Goal: Task Accomplishment & Management: Use online tool/utility

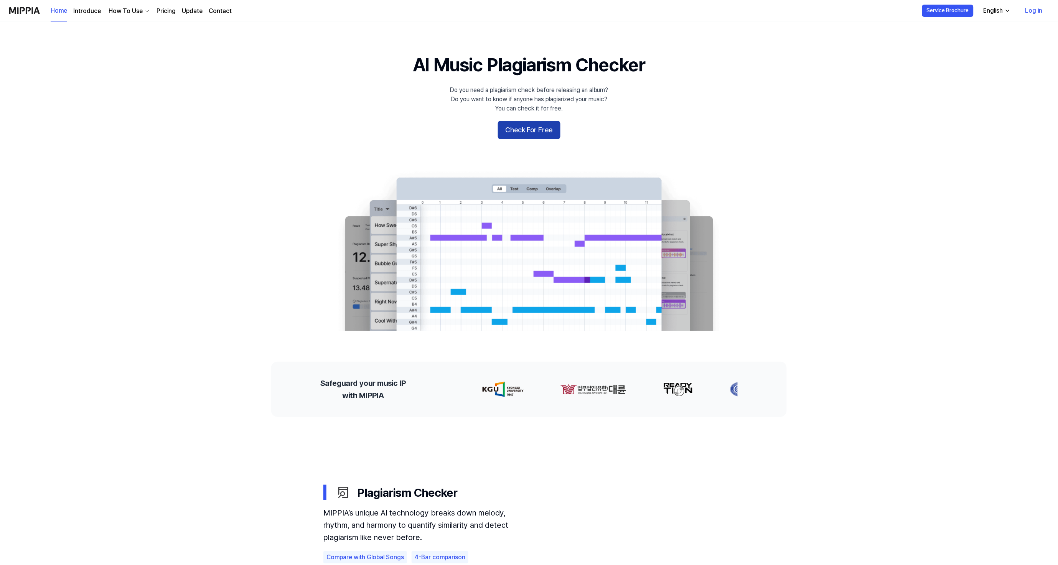
click at [511, 136] on button "Check For Free" at bounding box center [529, 130] width 63 height 18
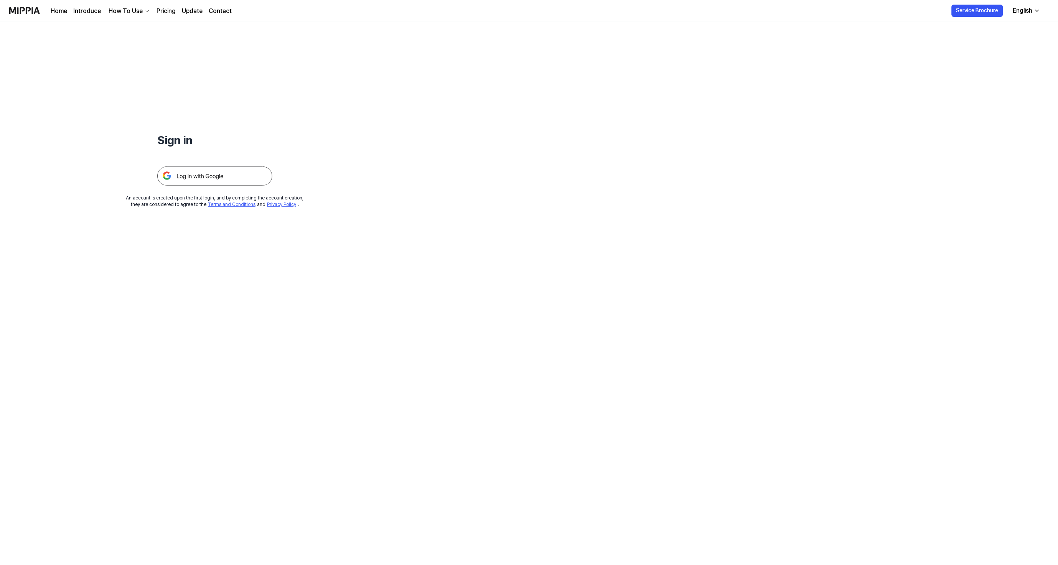
click at [253, 182] on img at bounding box center [214, 175] width 115 height 19
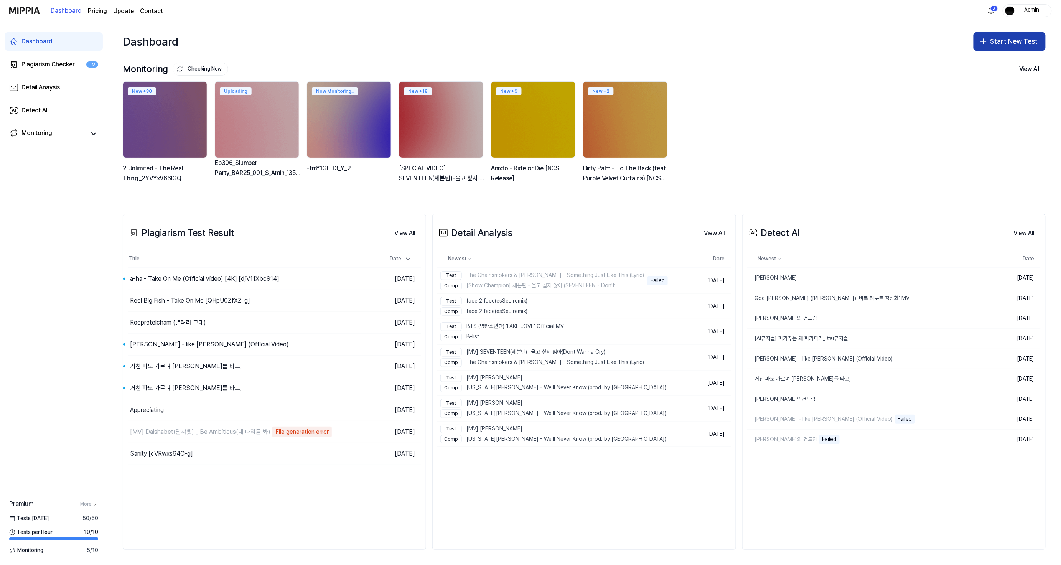
click at [995, 48] on button "Start New Test" at bounding box center [1009, 41] width 72 height 18
click at [990, 63] on div "Plagiarism test" at bounding box center [991, 63] width 35 height 8
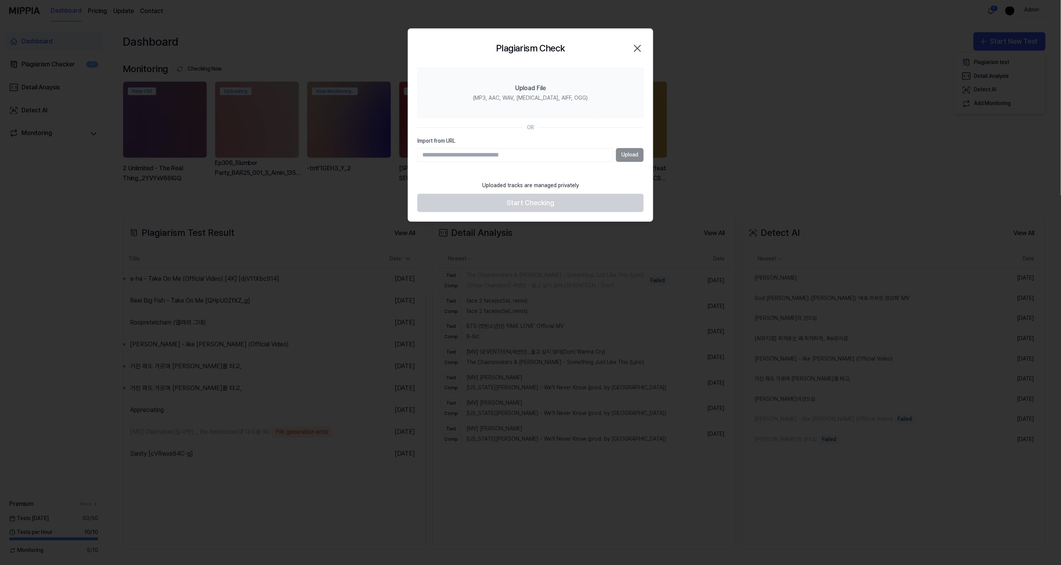
click at [579, 152] on input "Import from URL" at bounding box center [515, 155] width 196 height 14
type input "**********"
click at [618, 147] on div "**********" at bounding box center [530, 149] width 226 height 25
click at [620, 148] on button "Upload" at bounding box center [630, 155] width 28 height 14
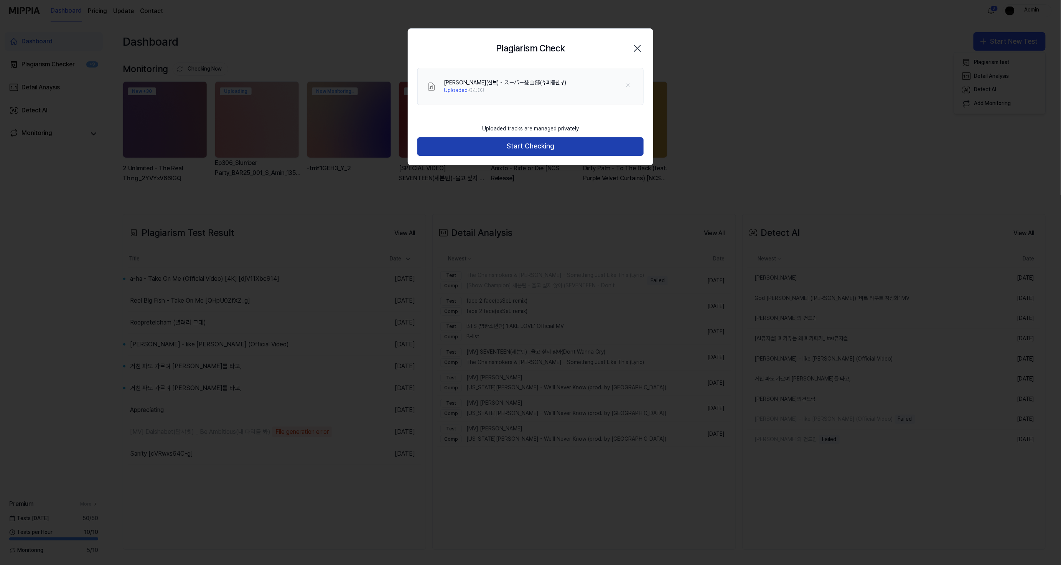
click at [597, 146] on button "Start Checking" at bounding box center [530, 146] width 226 height 18
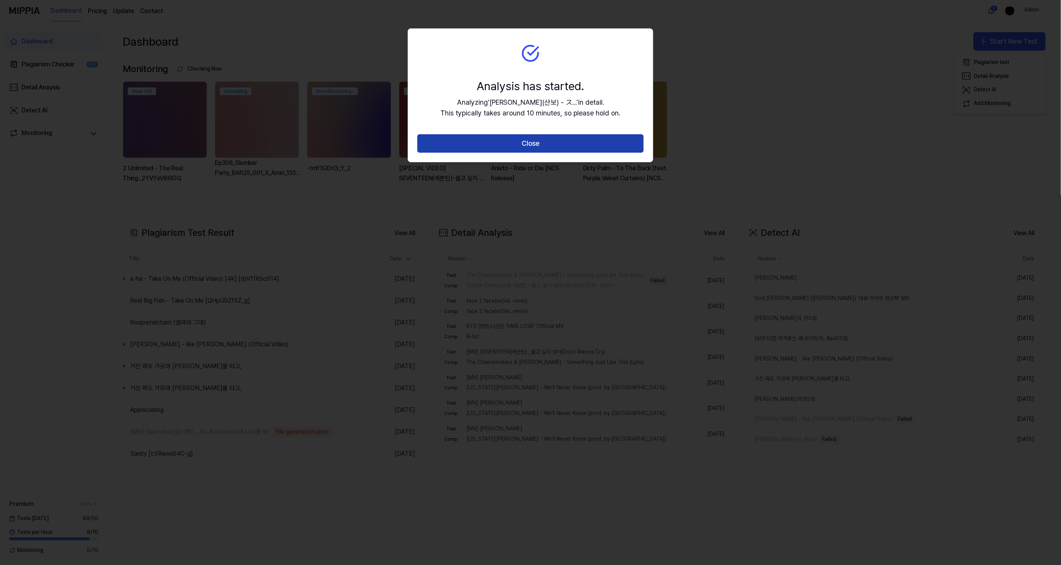
click at [597, 144] on button "Close" at bounding box center [530, 143] width 226 height 18
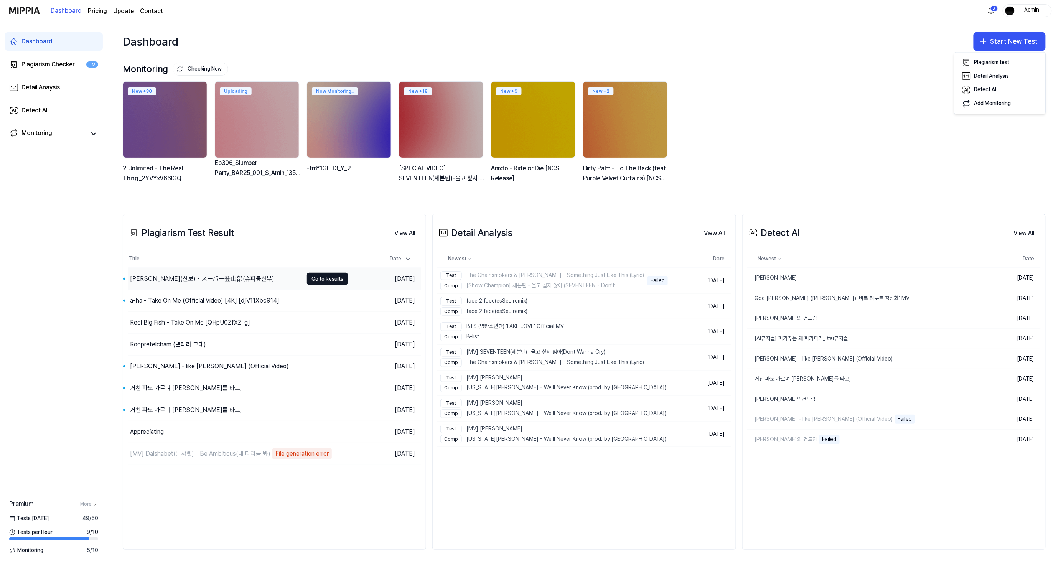
click at [262, 281] on div "山歩(산보) - スーパー登山部(슈퍼등산부)" at bounding box center [215, 278] width 175 height 21
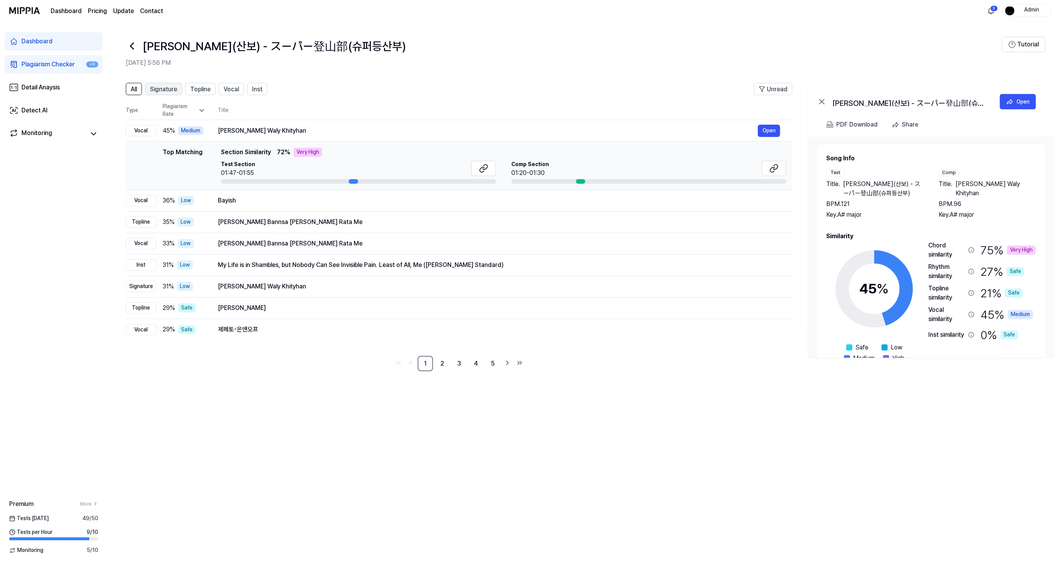
click at [155, 90] on span "Signature" at bounding box center [163, 89] width 27 height 9
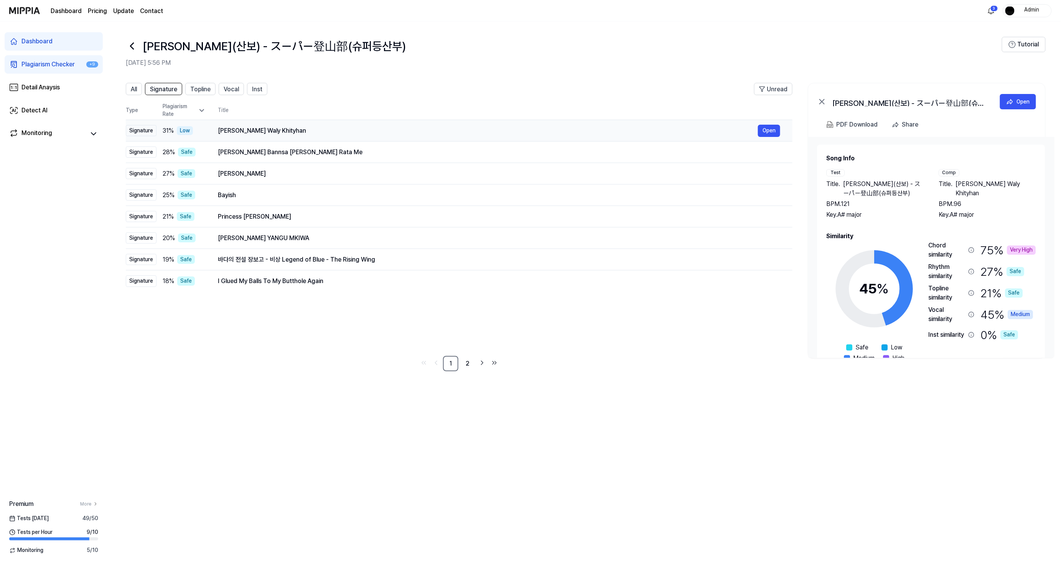
click at [248, 123] on td "Aedy Naseban Waly Khityhan Open" at bounding box center [499, 130] width 587 height 21
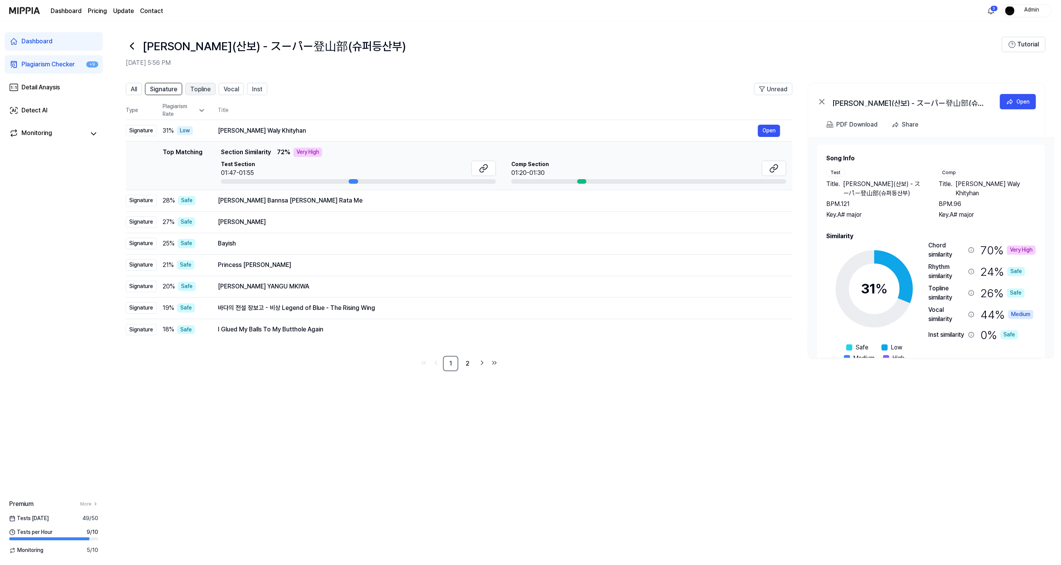
click at [202, 92] on span "Topline" at bounding box center [200, 89] width 20 height 9
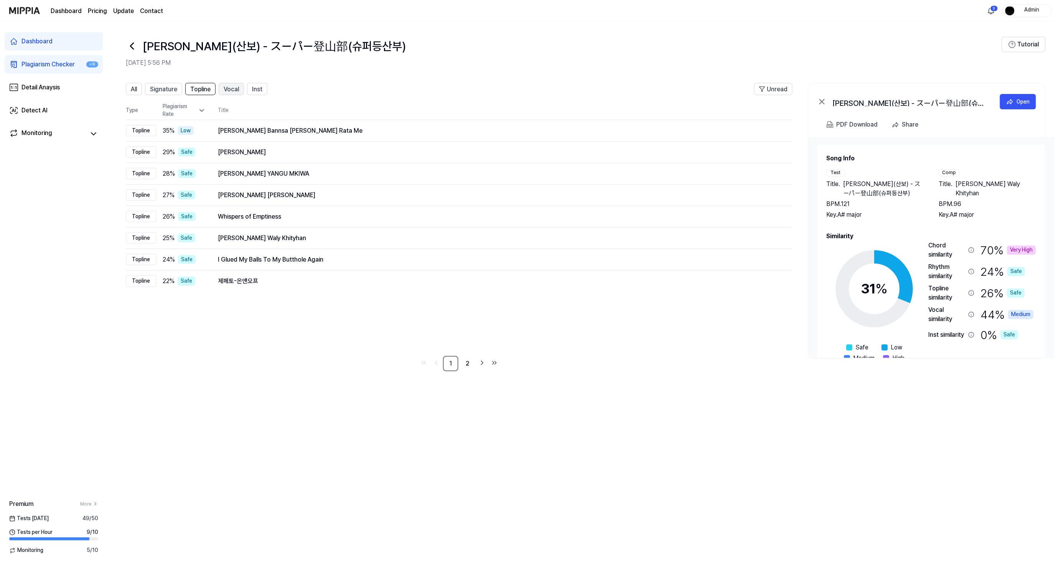
click at [224, 91] on span "Vocal" at bounding box center [231, 89] width 15 height 9
click at [261, 94] on button "Inst" at bounding box center [257, 89] width 20 height 12
click at [202, 90] on span "Topline" at bounding box center [200, 89] width 20 height 9
click at [235, 90] on span "Vocal" at bounding box center [231, 89] width 15 height 9
click at [171, 87] on span "Signature" at bounding box center [163, 89] width 27 height 9
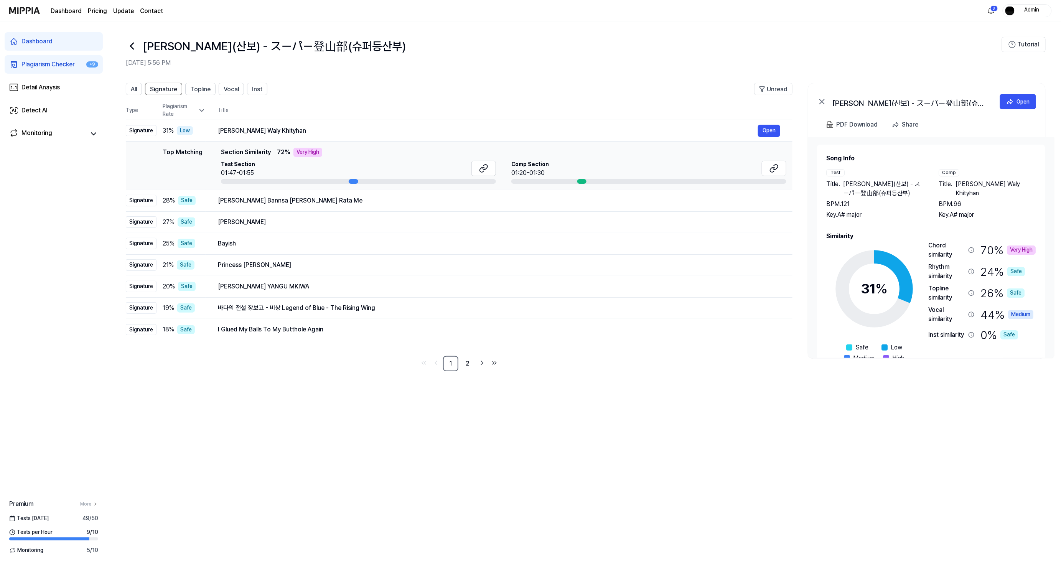
click at [1012, 6] on img "button" at bounding box center [1009, 10] width 9 height 9
click at [972, 65] on button "Log out" at bounding box center [1003, 68] width 88 height 8
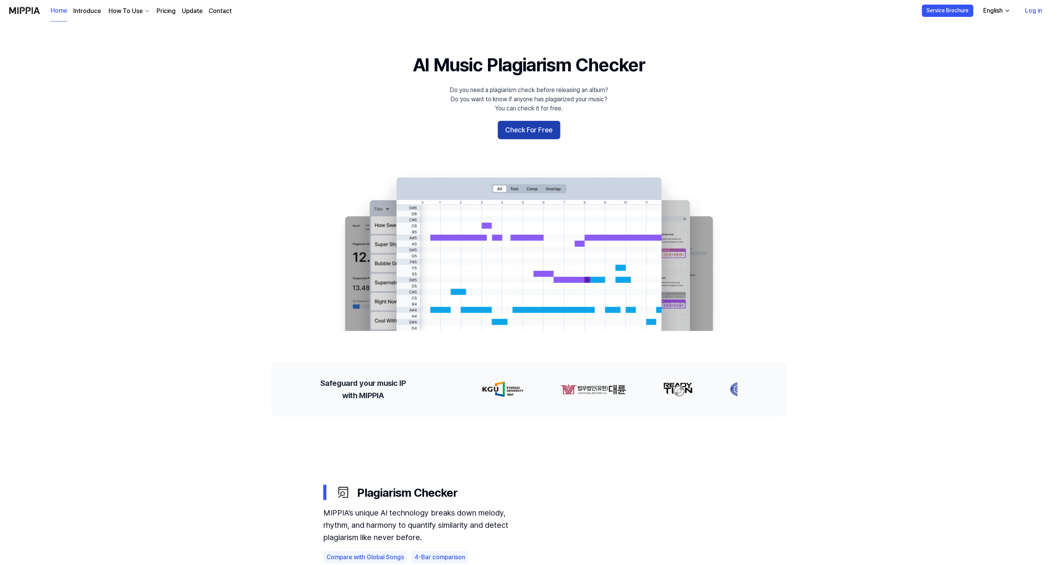
click at [515, 124] on button "Check For Free" at bounding box center [529, 130] width 63 height 18
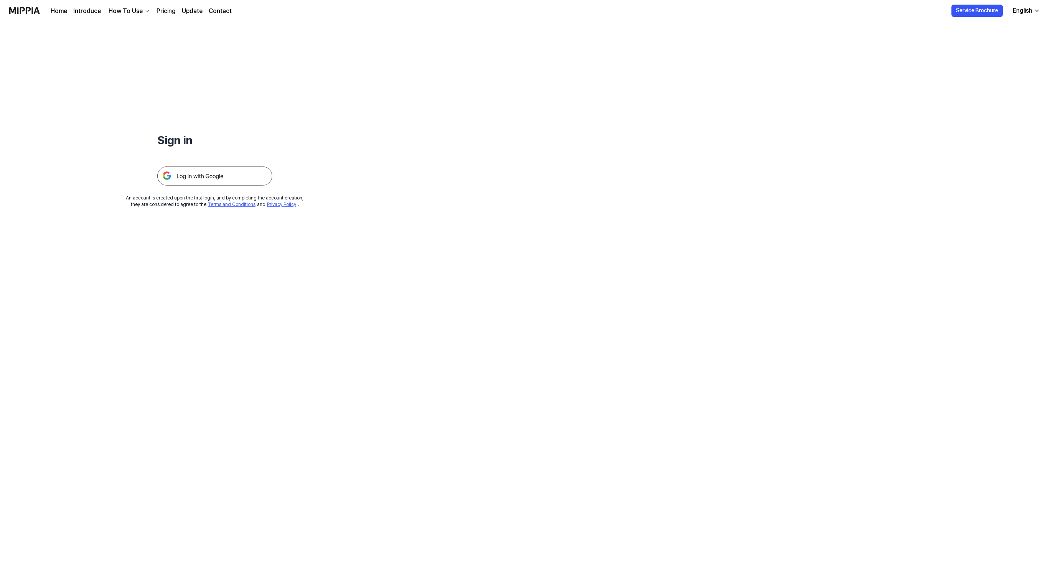
click at [217, 174] on img at bounding box center [214, 175] width 115 height 19
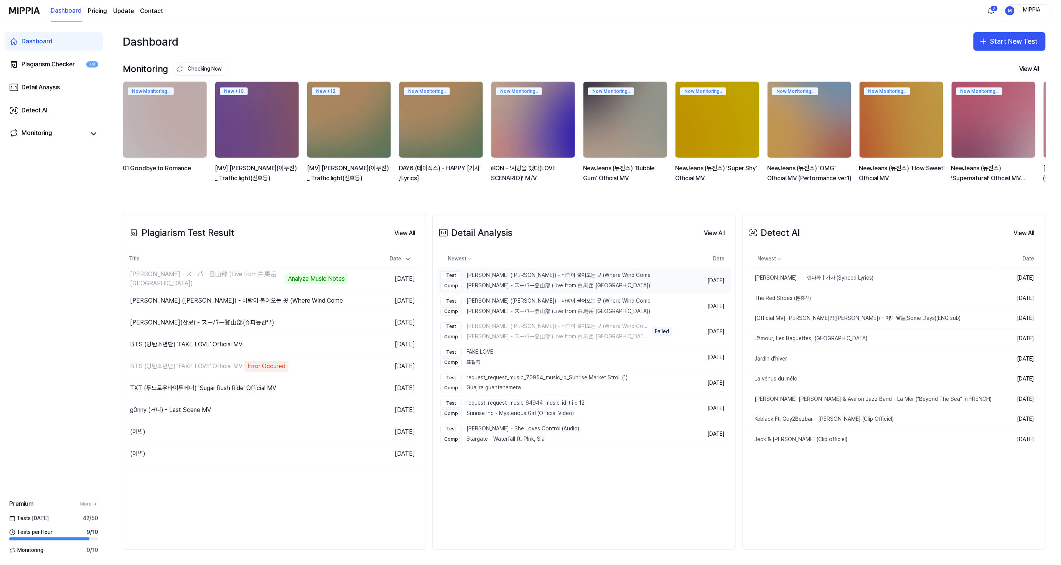
click at [563, 281] on div "Test 김광석 (Kim Kwang Seok) - 바람이 불어오는 곳 (Where Wind Come Comp 山歩 - スーパー登山部 (Live…" at bounding box center [545, 280] width 210 height 25
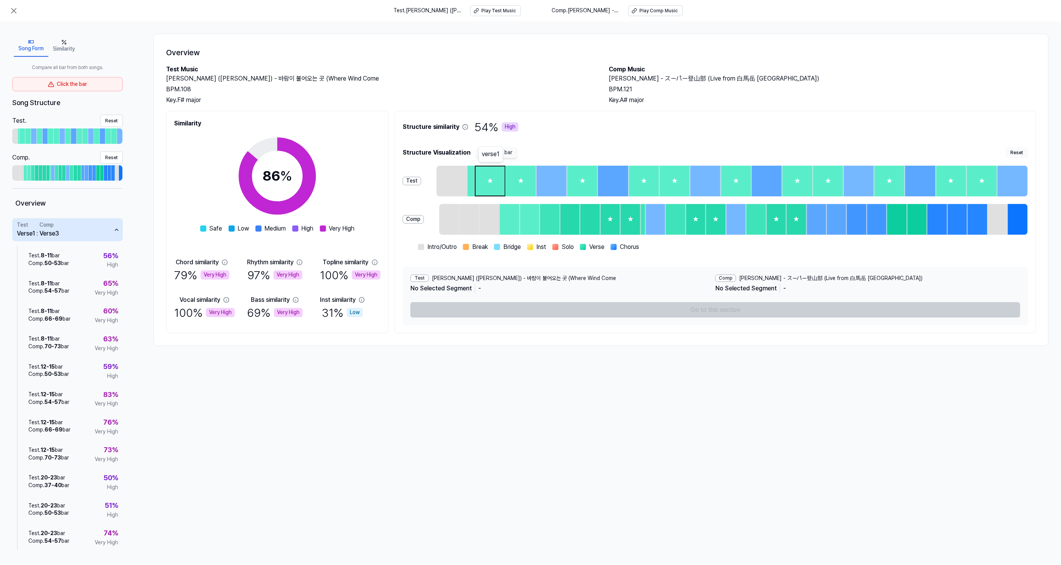
click at [492, 189] on div "★" at bounding box center [489, 180] width 29 height 29
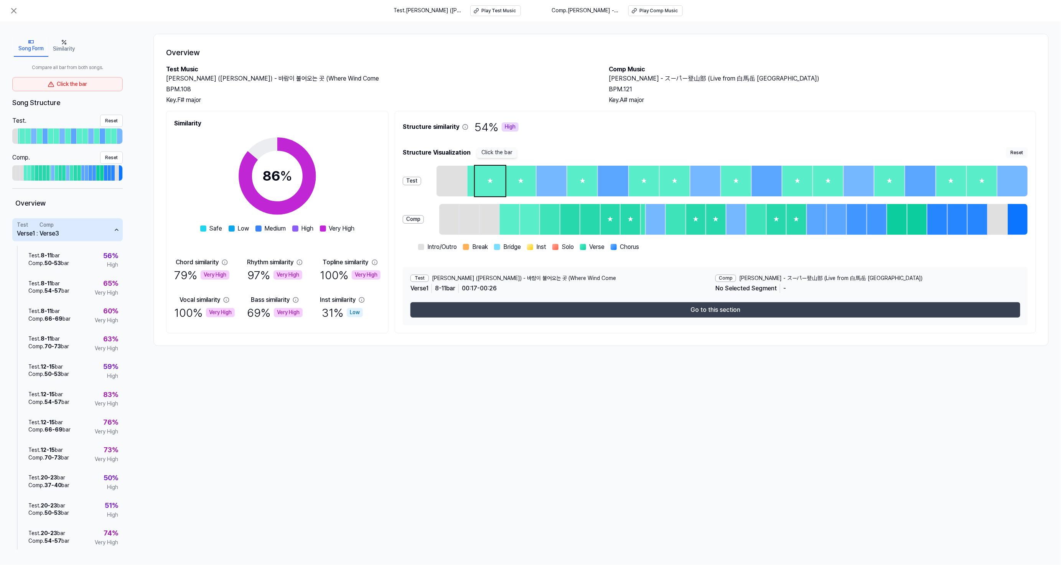
click at [684, 307] on button "Go to this section" at bounding box center [715, 309] width 610 height 15
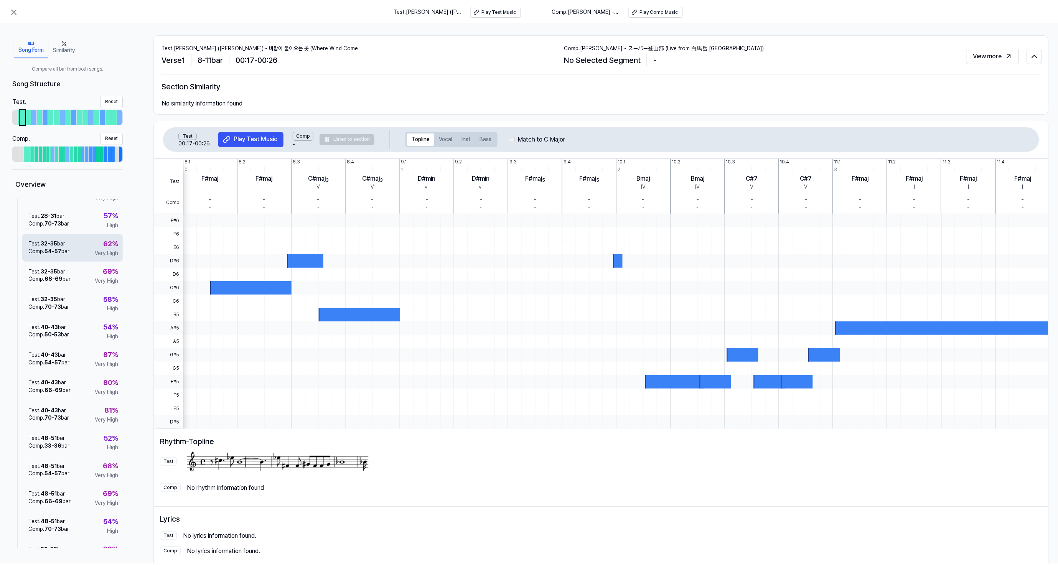
scroll to position [511, 0]
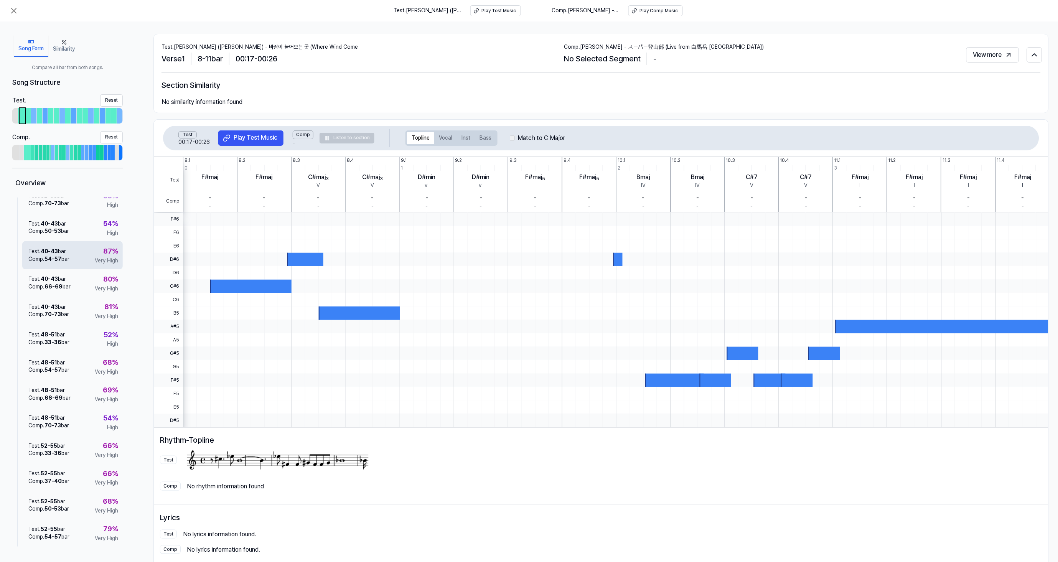
click at [104, 262] on span "Very High" at bounding box center [106, 261] width 23 height 8
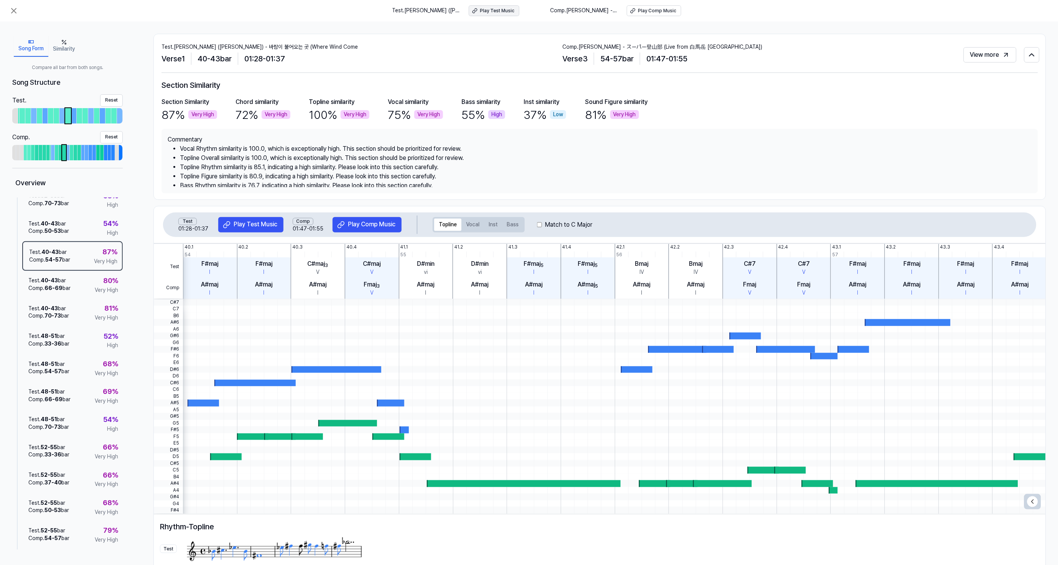
click at [484, 9] on div "Play Test Music" at bounding box center [497, 11] width 35 height 7
click at [250, 221] on div "Play Test Music" at bounding box center [256, 224] width 44 height 8
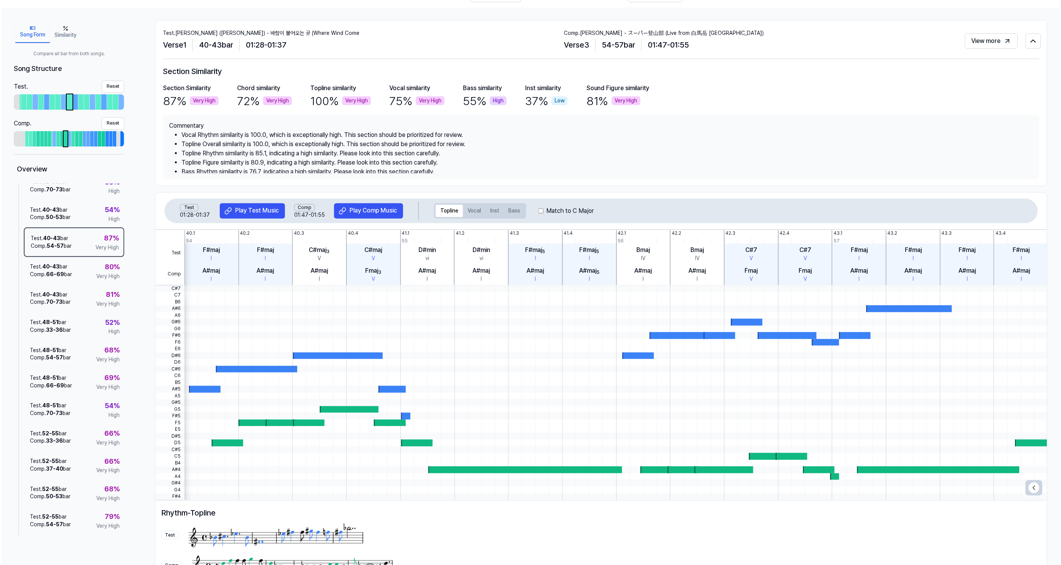
scroll to position [0, 0]
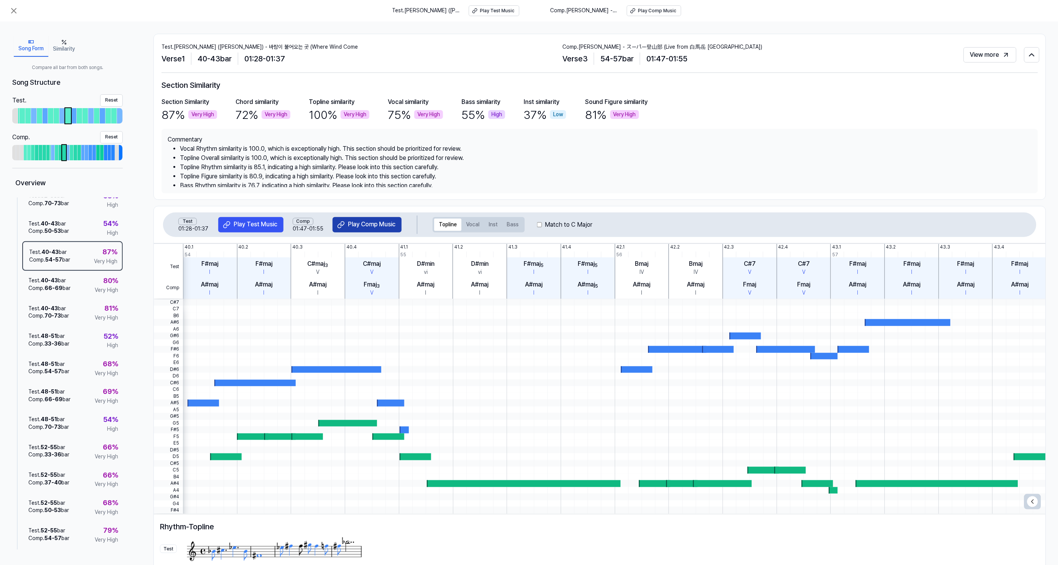
click at [371, 229] on button "Play Comp Music" at bounding box center [366, 224] width 69 height 15
click at [16, 12] on icon at bounding box center [13, 10] width 9 height 9
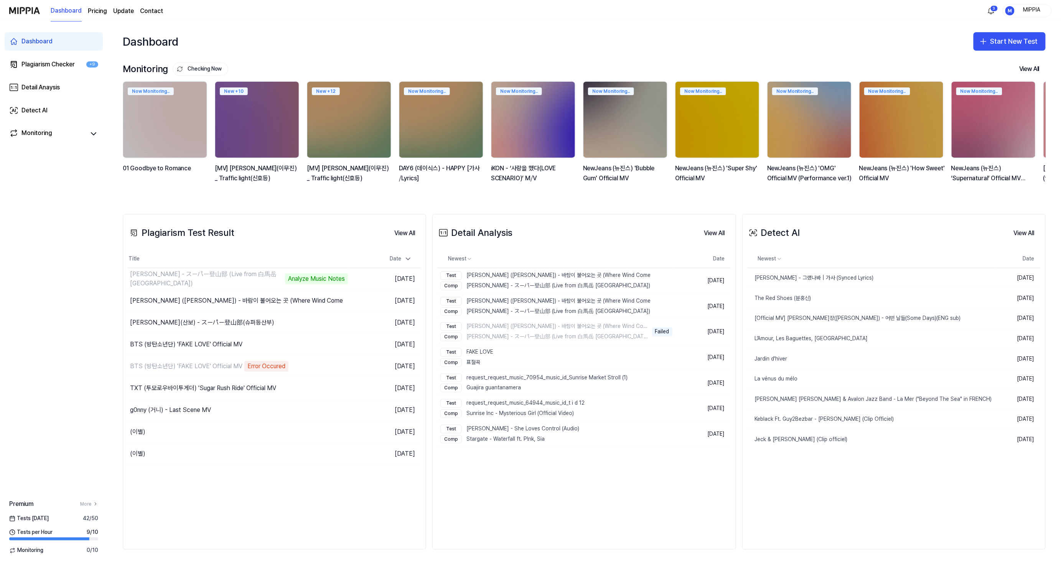
click at [1020, 14] on div "MIPPIA" at bounding box center [1031, 10] width 30 height 8
click at [976, 67] on button "Log out" at bounding box center [1003, 68] width 88 height 8
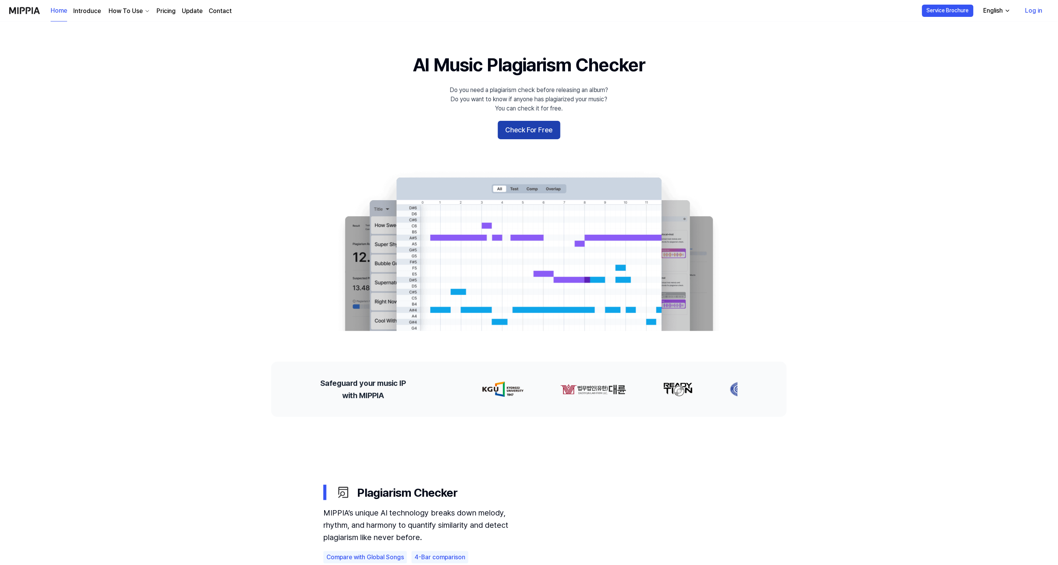
click at [531, 136] on button "Check For Free" at bounding box center [529, 130] width 63 height 18
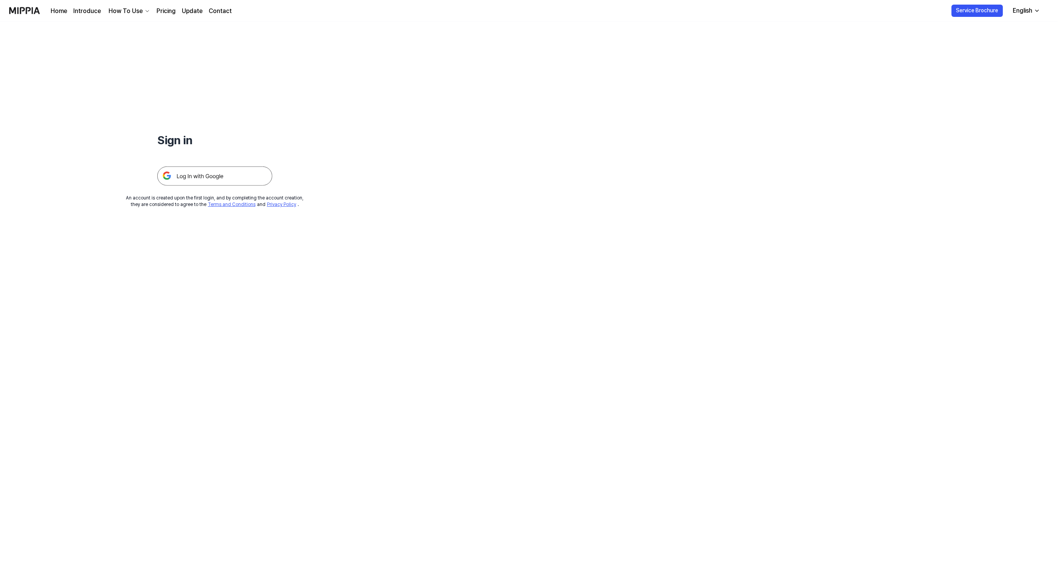
click at [242, 166] on img at bounding box center [214, 175] width 115 height 19
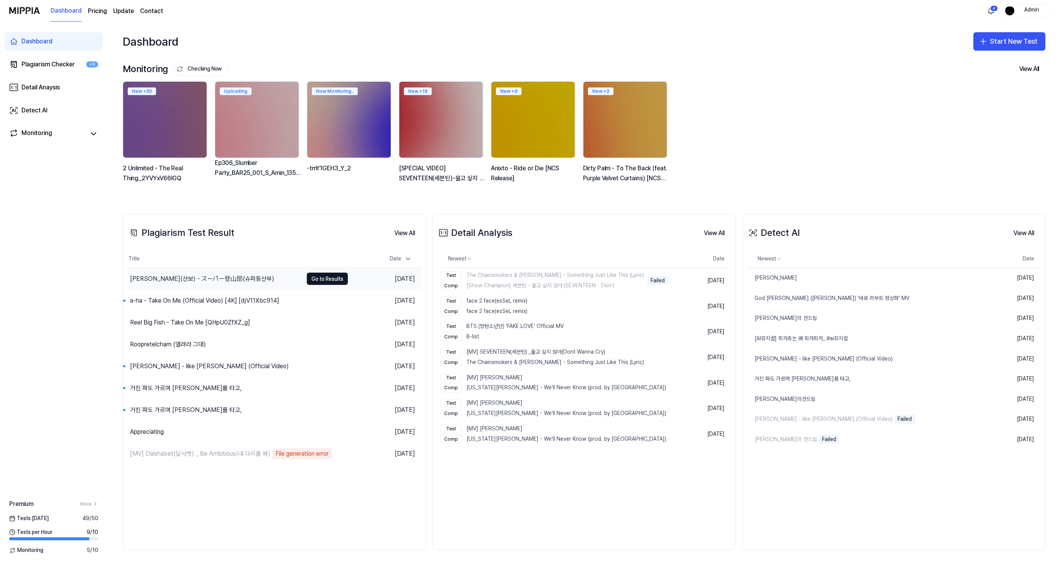
click at [242, 282] on div "[PERSON_NAME](산보) - スーパー登山部(슈퍼등산부)" at bounding box center [215, 278] width 175 height 21
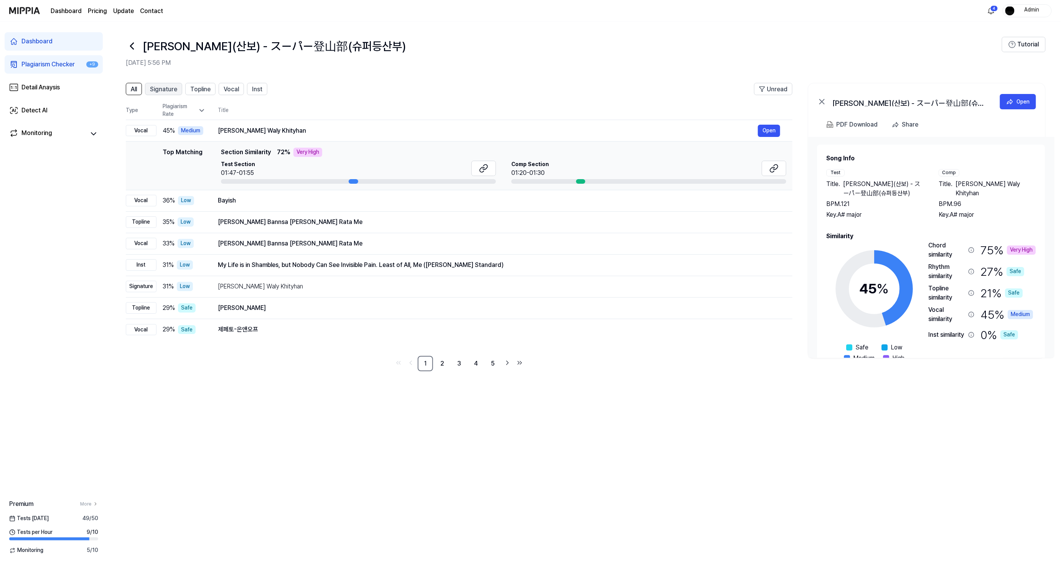
click at [169, 89] on span "Signature" at bounding box center [163, 89] width 27 height 9
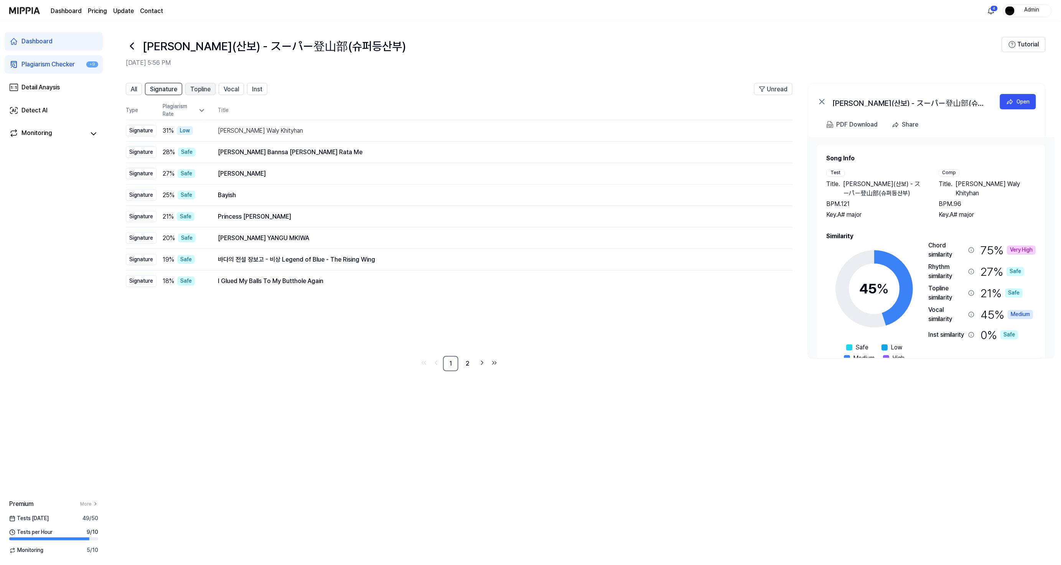
click at [204, 88] on span "Topline" at bounding box center [200, 89] width 20 height 9
click at [230, 88] on span "Vocal" at bounding box center [231, 89] width 15 height 9
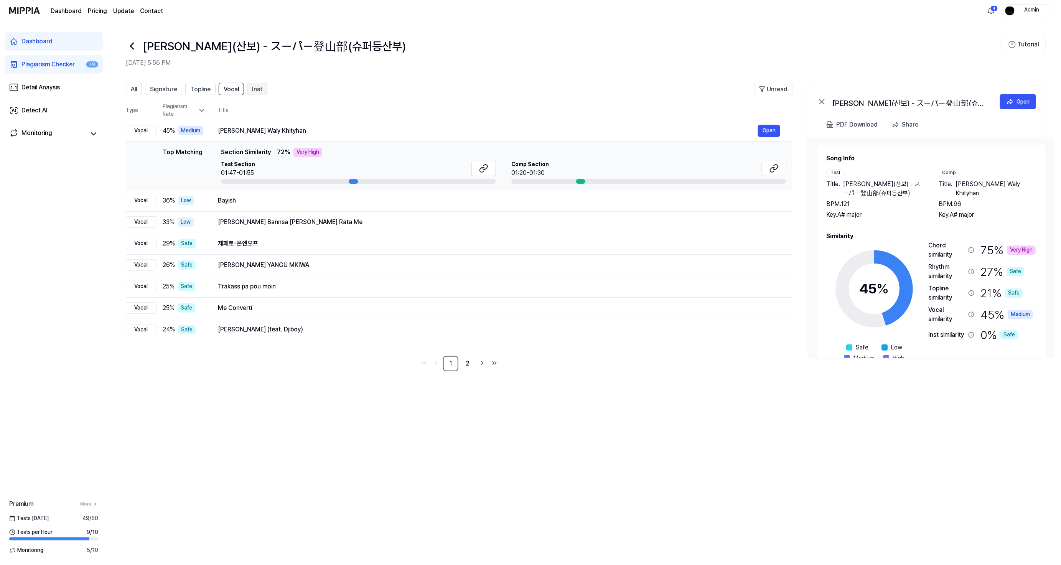
click at [255, 92] on span "Inst" at bounding box center [257, 89] width 10 height 9
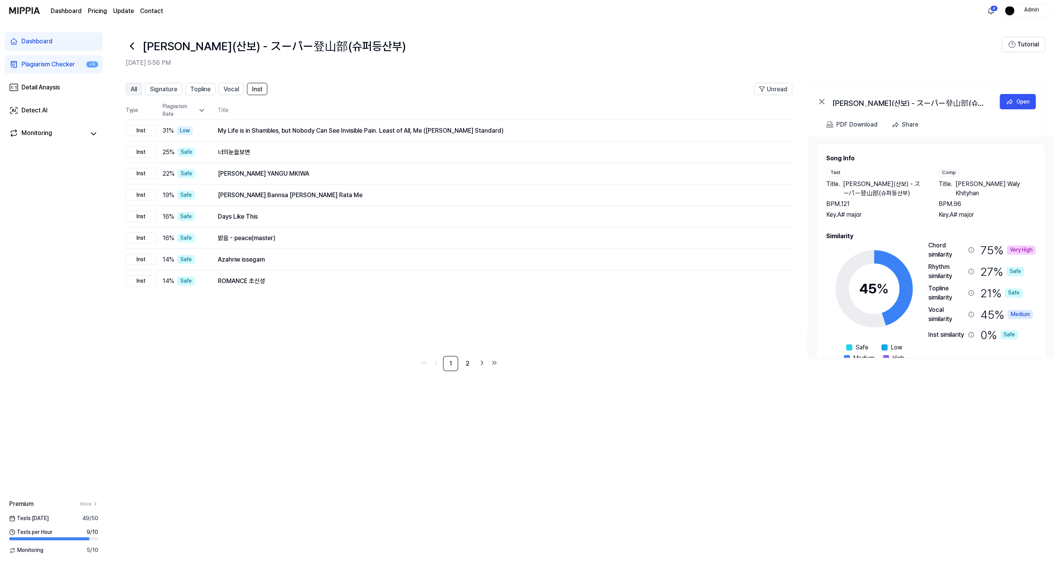
click at [138, 90] on button "All" at bounding box center [134, 89] width 16 height 12
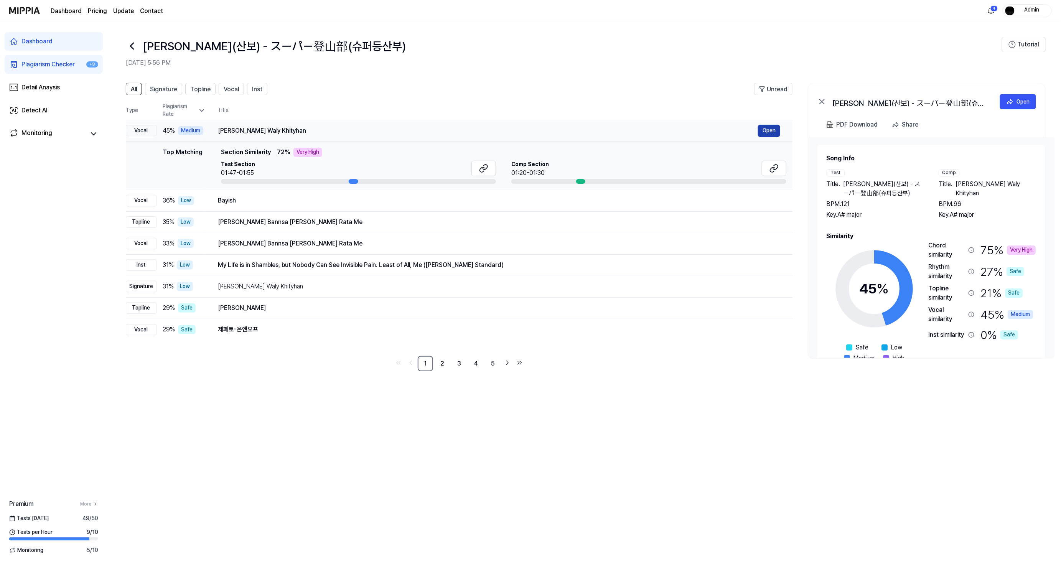
click at [768, 131] on button "Open" at bounding box center [769, 131] width 22 height 12
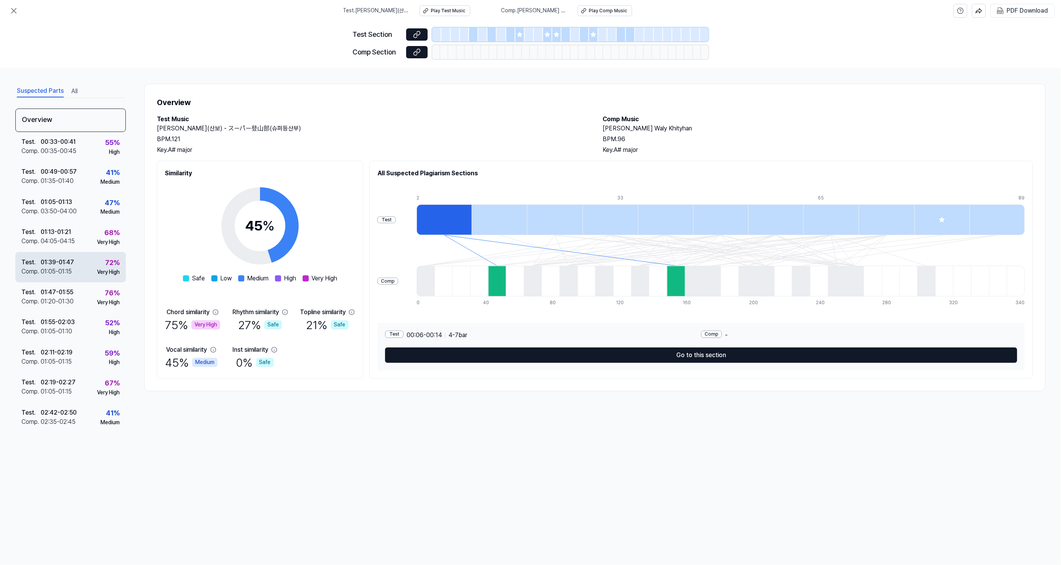
click at [84, 266] on div "Test . 01:39 - 01:47 Comp . 01:05 - 01:15 72 % Very High" at bounding box center [70, 267] width 110 height 30
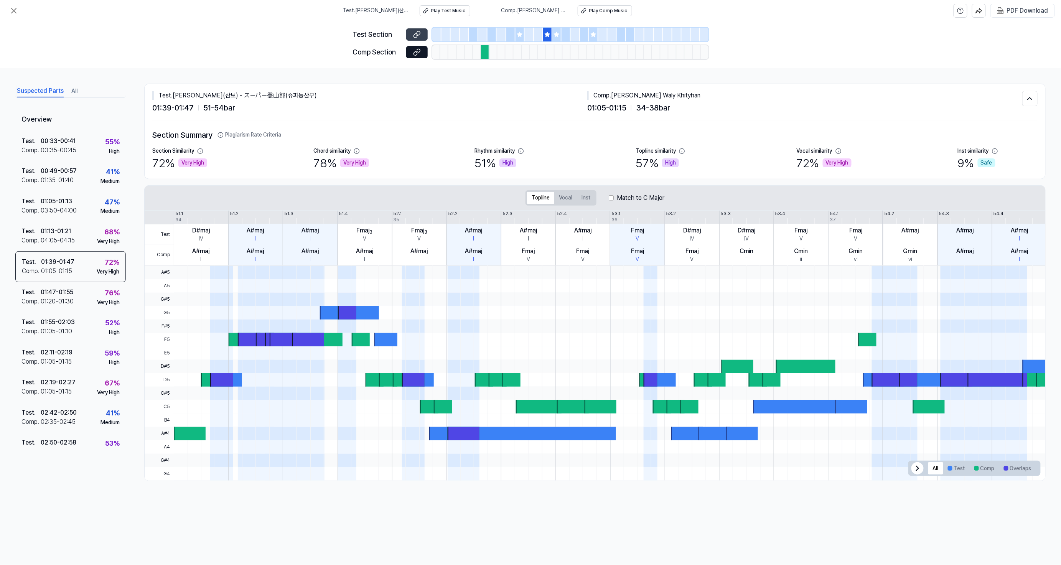
click at [422, 35] on button at bounding box center [416, 34] width 21 height 12
click at [419, 54] on icon at bounding box center [417, 52] width 8 height 8
click at [109, 150] on div "High" at bounding box center [114, 152] width 11 height 8
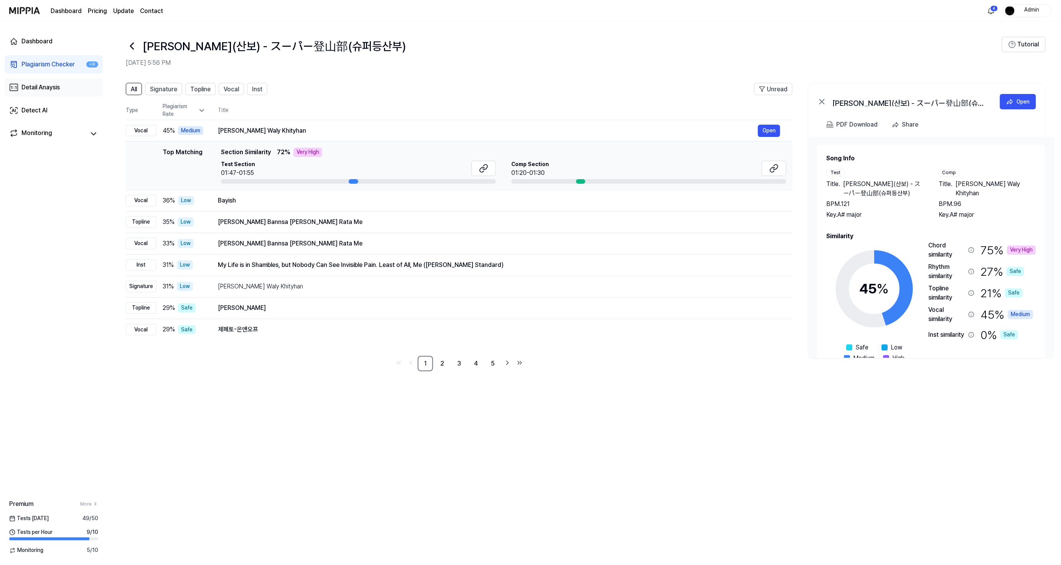
click at [45, 90] on div "Detail Anaysis" at bounding box center [40, 87] width 38 height 9
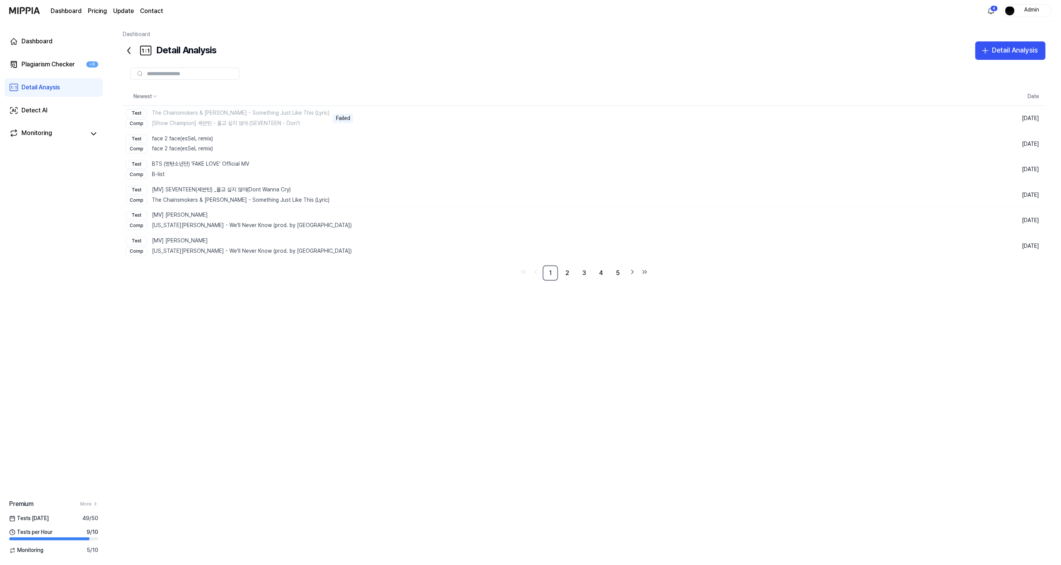
click at [1034, 3] on div "Dashboard Pricing Update Contact 4 Admin" at bounding box center [530, 10] width 1042 height 21
click at [1030, 10] on div "Admin" at bounding box center [1031, 10] width 30 height 8
click at [974, 66] on button "Log out" at bounding box center [1003, 68] width 88 height 8
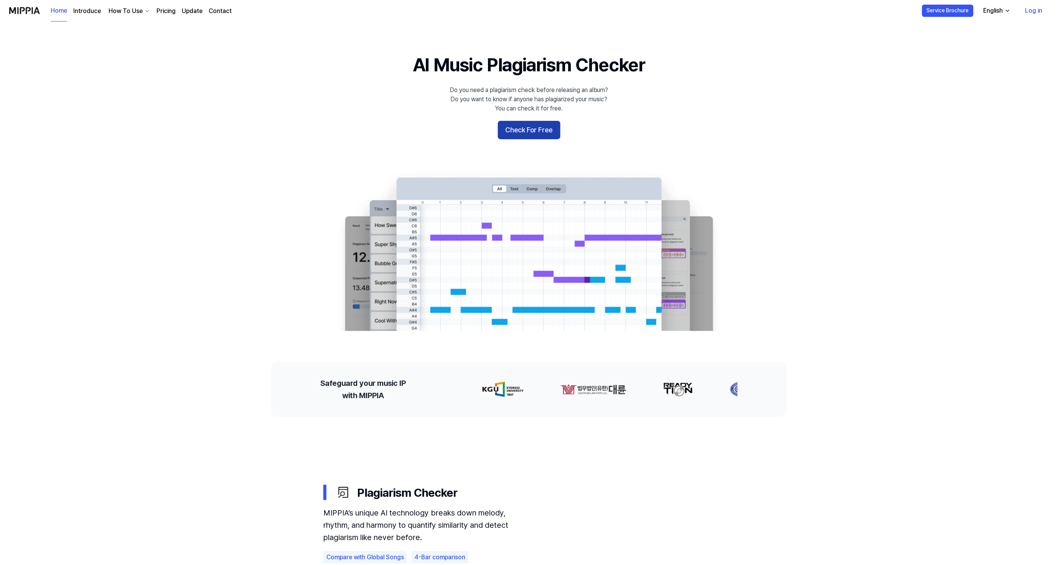
click at [540, 126] on button "Check For Free" at bounding box center [529, 130] width 63 height 18
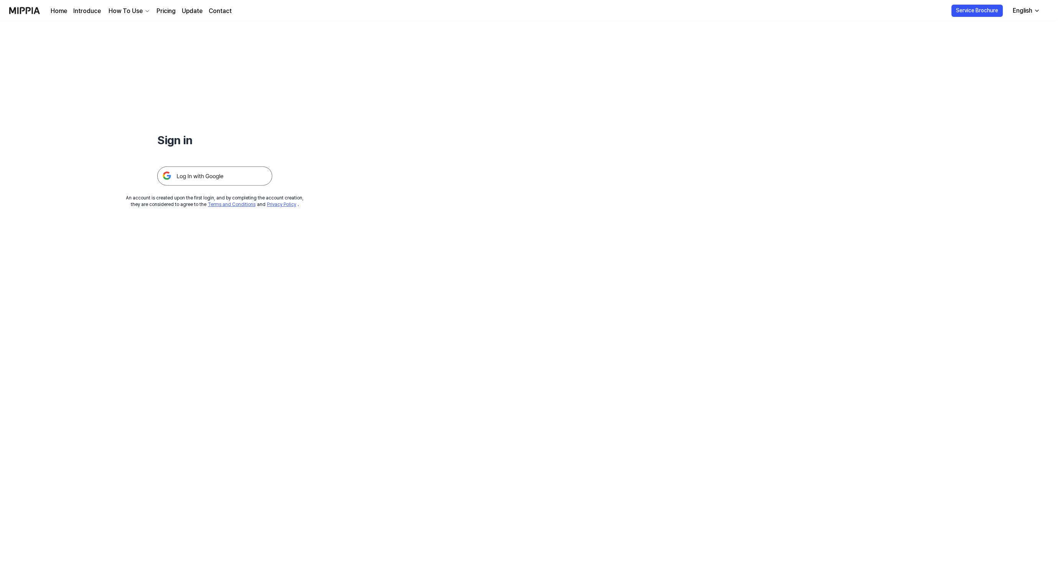
click at [225, 171] on img at bounding box center [214, 175] width 115 height 19
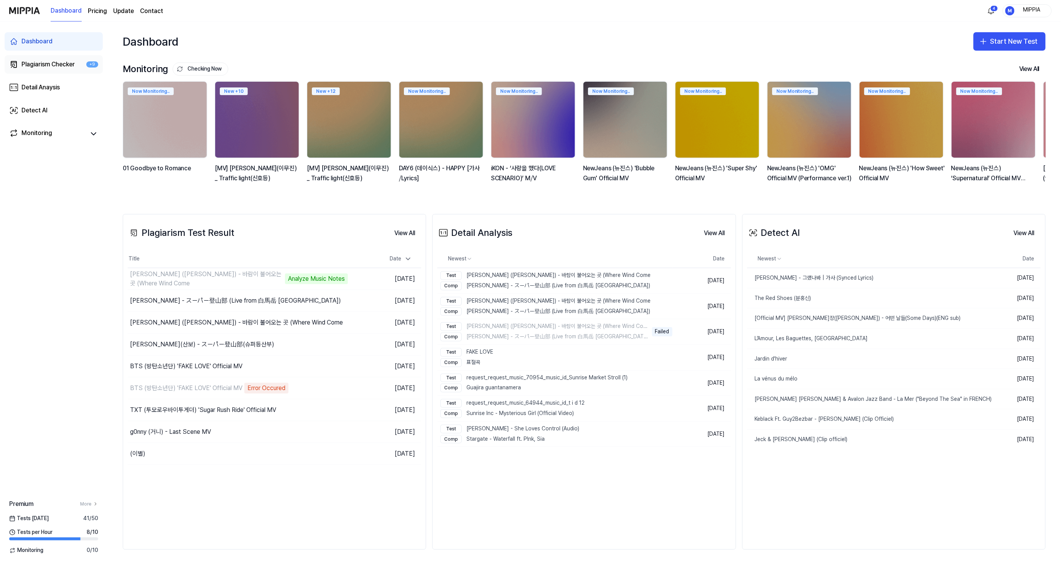
click at [31, 66] on div "Plagiarism Checker" at bounding box center [47, 64] width 53 height 9
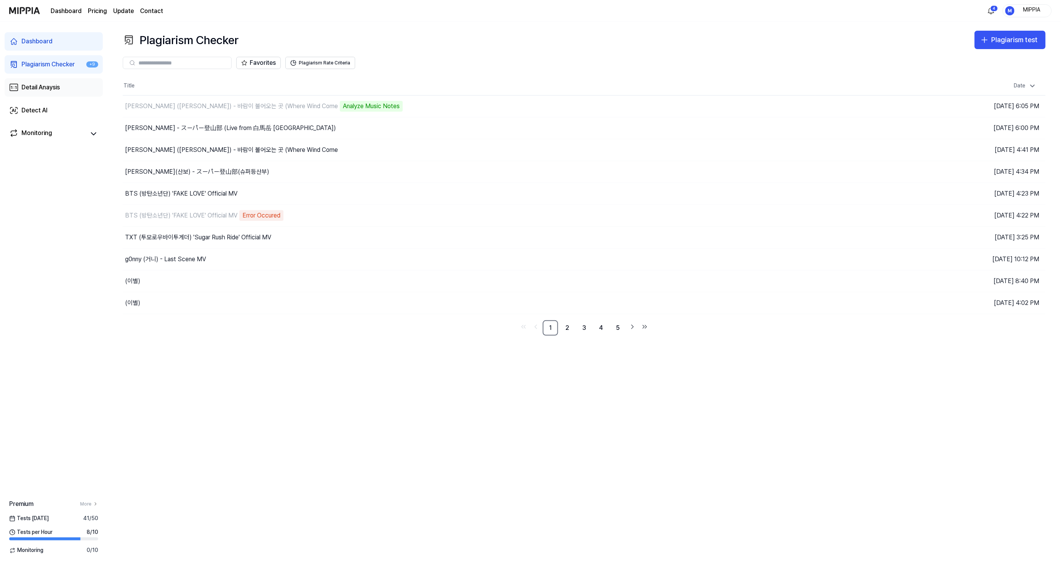
click at [41, 95] on link "Detail Anaysis" at bounding box center [54, 87] width 98 height 18
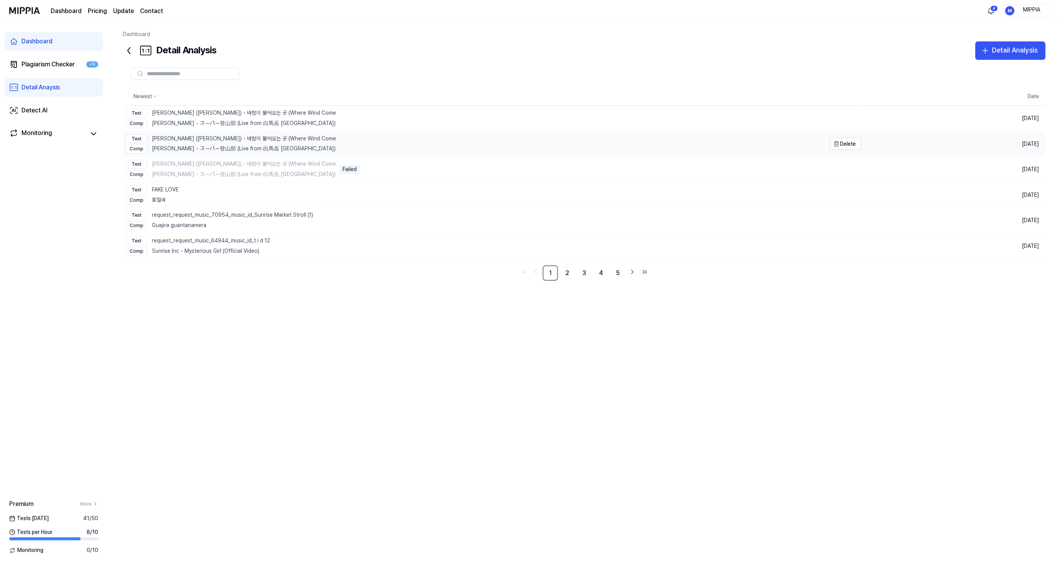
click at [209, 143] on div "Test 김광석 (Kim Kwang Seok) - 바람이 불어오는 곳 (Where Wind Come" at bounding box center [231, 139] width 210 height 9
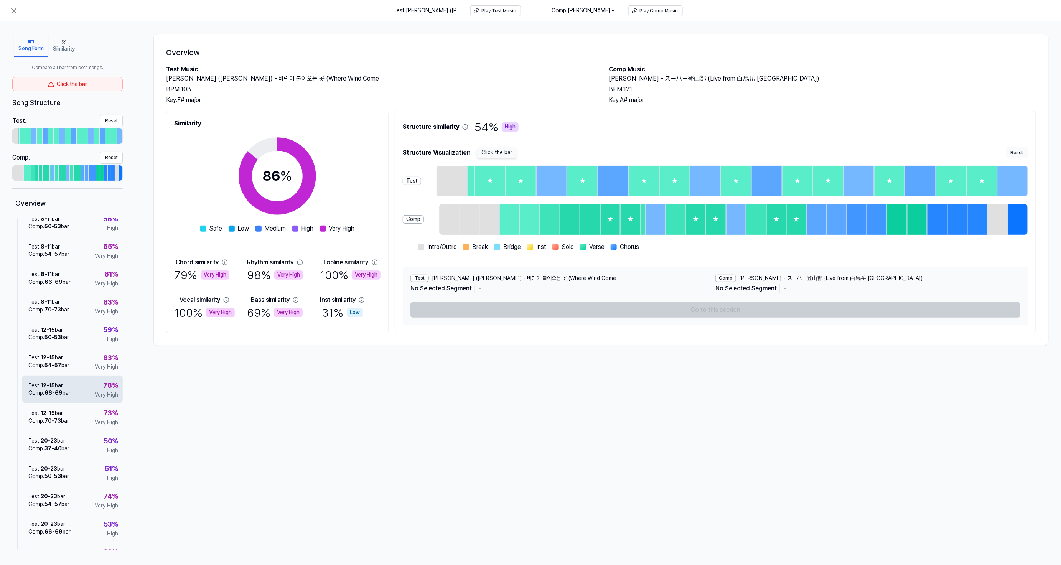
scroll to position [102, 0]
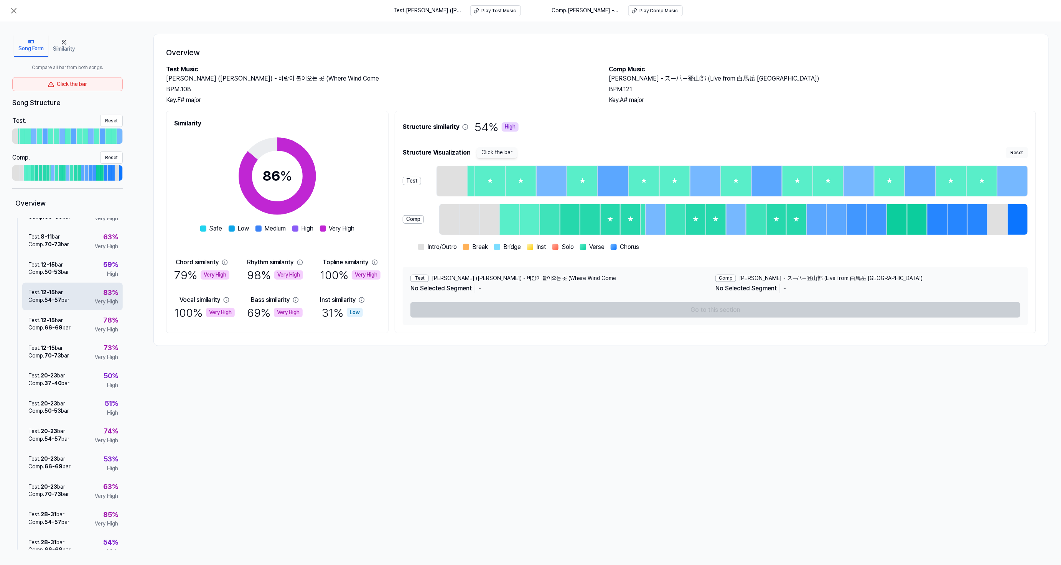
click at [96, 294] on div "83 % Very High" at bounding box center [106, 296] width 23 height 18
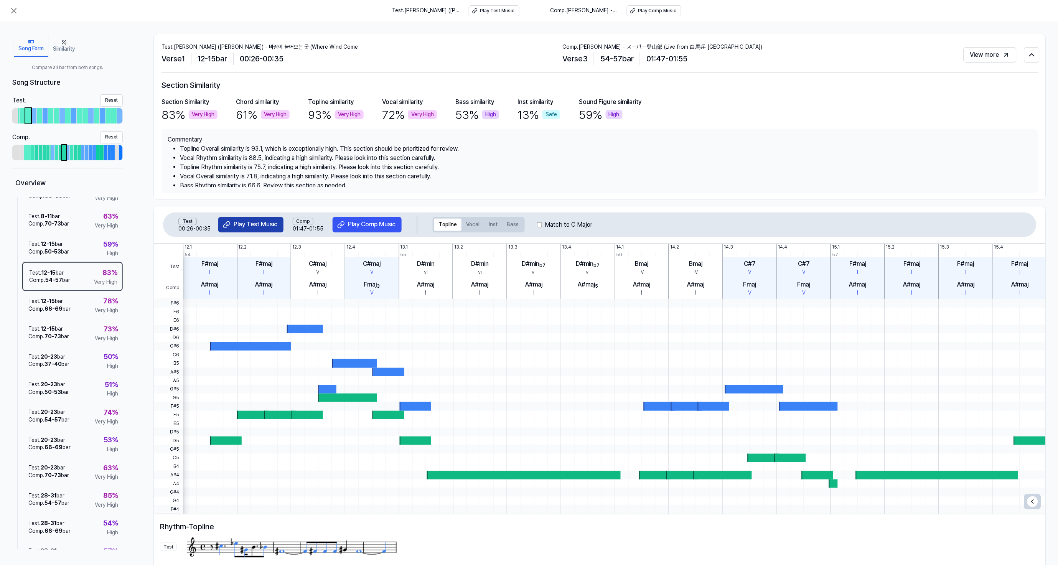
click at [235, 225] on div "Play Test Music" at bounding box center [256, 224] width 44 height 8
click at [250, 227] on div "Play Test Music" at bounding box center [256, 224] width 44 height 8
click at [381, 227] on div "Play Comp Music" at bounding box center [372, 224] width 48 height 8
click at [18, 10] on icon at bounding box center [13, 10] width 9 height 9
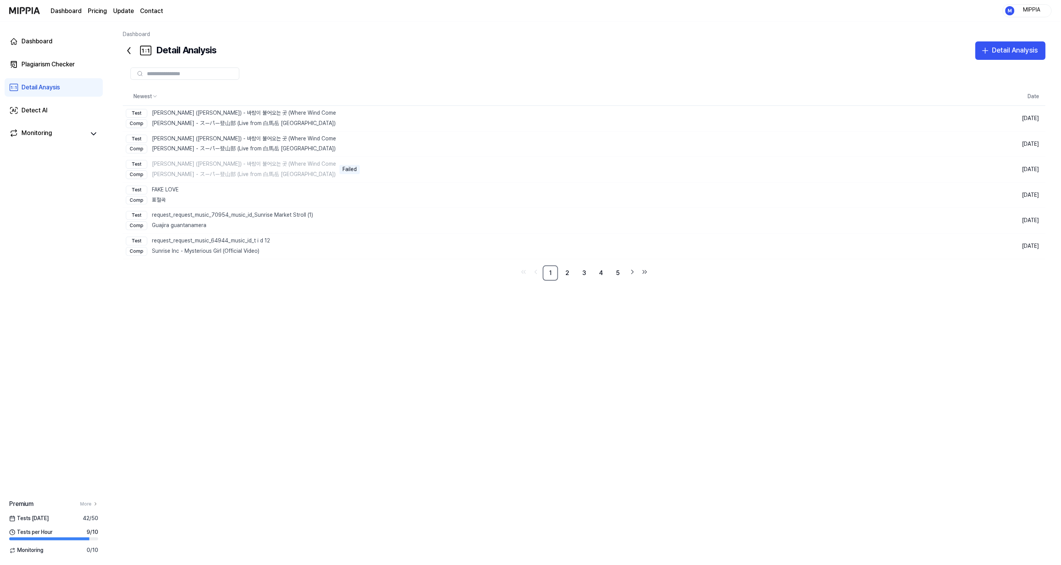
click at [1021, 13] on div "MIPPIA" at bounding box center [1031, 10] width 30 height 8
click at [963, 69] on div "Log out" at bounding box center [1003, 67] width 94 height 12
click at [1029, 5] on div "MIPPIA" at bounding box center [1026, 10] width 49 height 13
click at [977, 64] on button "Log out" at bounding box center [1003, 68] width 88 height 8
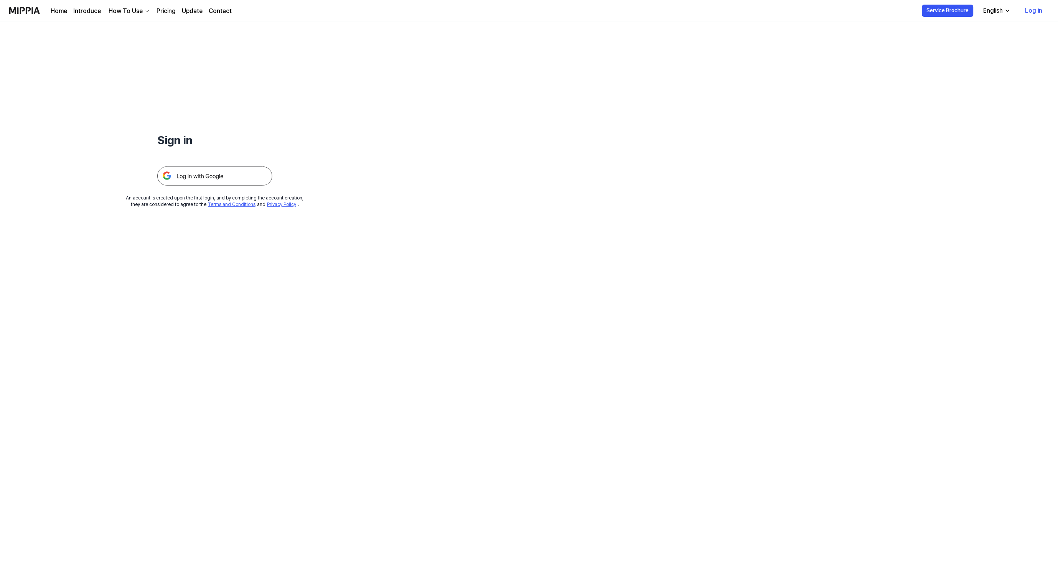
click at [257, 169] on img at bounding box center [214, 175] width 115 height 19
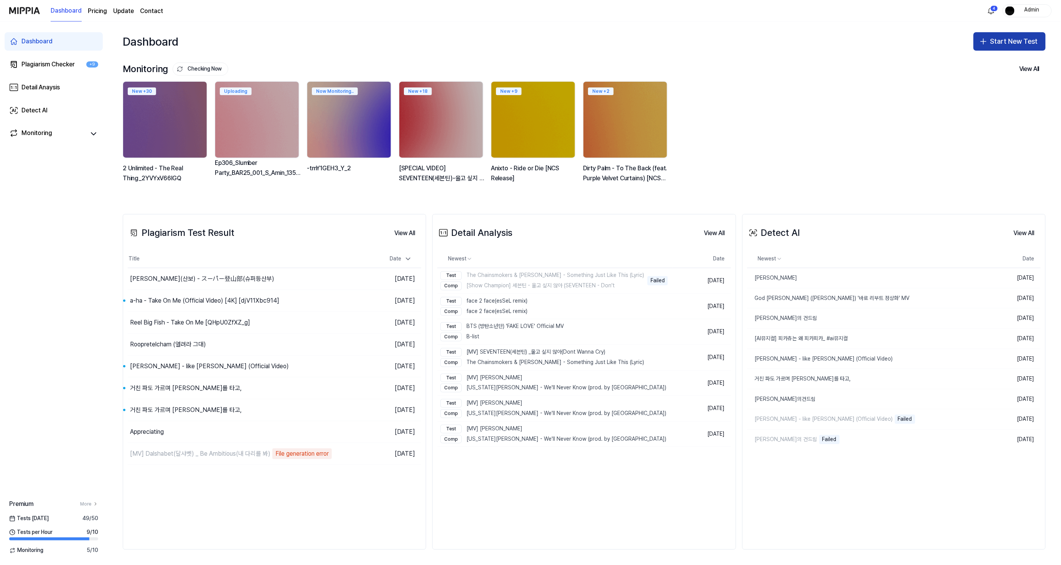
click at [1029, 39] on button "Start New Test" at bounding box center [1009, 41] width 72 height 18
click at [989, 63] on div "Plagiarism test" at bounding box center [991, 63] width 35 height 8
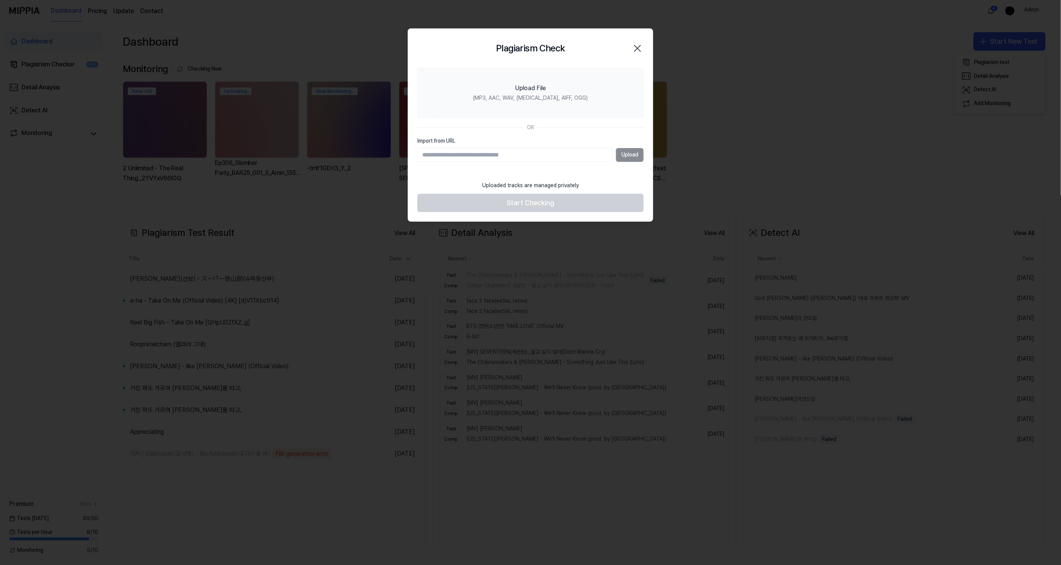
click at [561, 151] on input "Import from URL" at bounding box center [515, 155] width 196 height 14
type input "**********"
click at [634, 154] on button "Upload" at bounding box center [630, 155] width 28 height 14
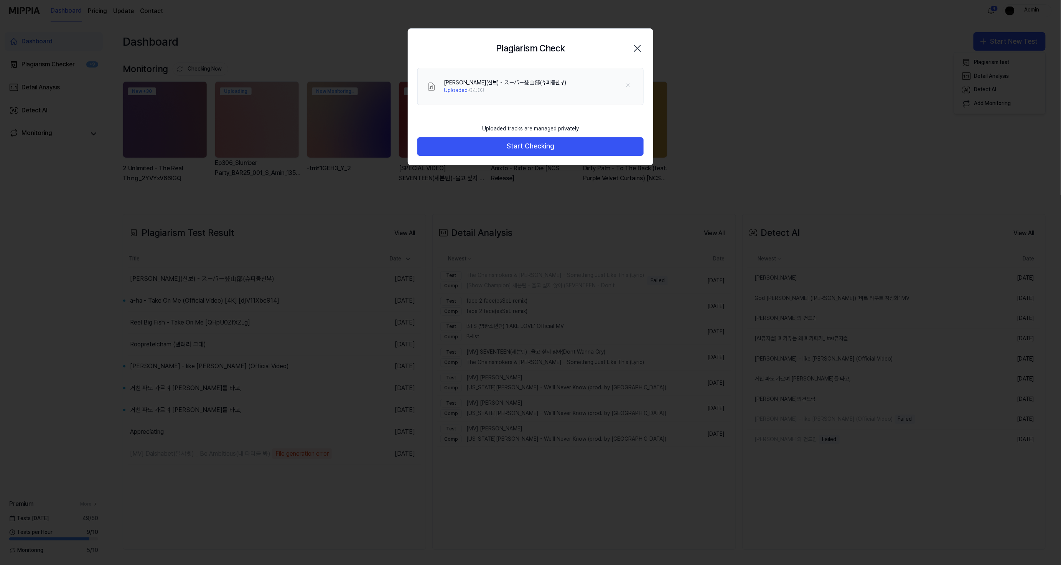
click at [561, 158] on div "Uploaded tracks are managed privately Start Checking" at bounding box center [530, 142] width 245 height 44
click at [571, 145] on button "Start Checking" at bounding box center [530, 146] width 226 height 18
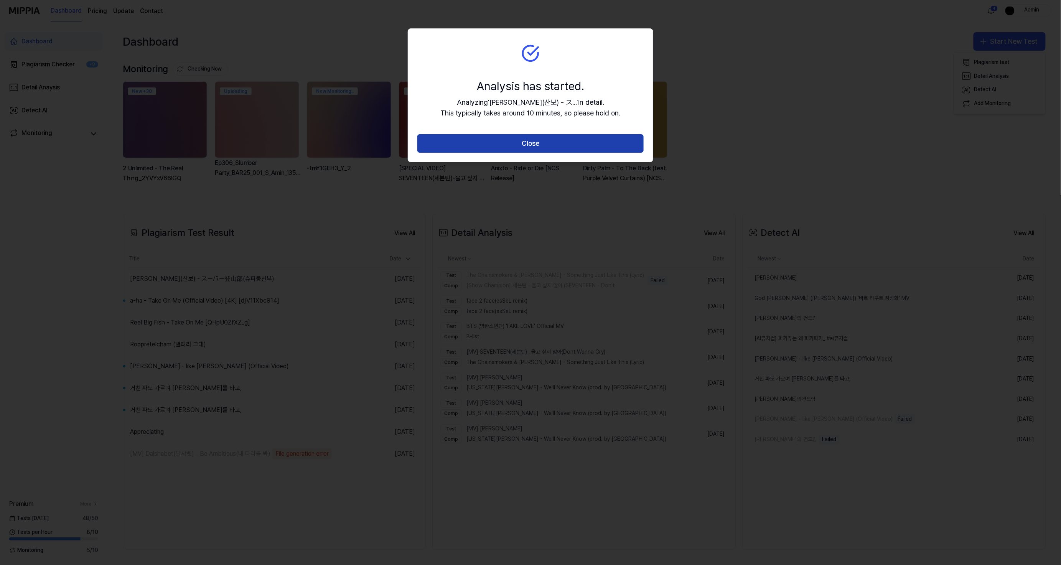
click at [571, 144] on button "Close" at bounding box center [530, 143] width 226 height 18
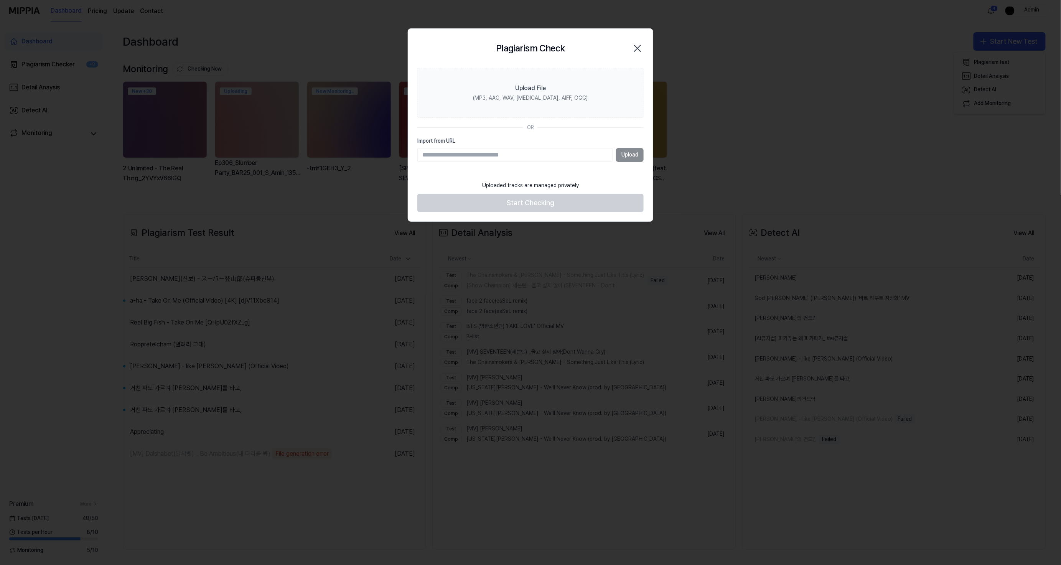
click at [829, 187] on div "New + 30 2 Unlimited - The Real Thing_2YVYxV66lGQ Uploading Ep306_Slumber Party…" at bounding box center [578, 136] width 923 height 110
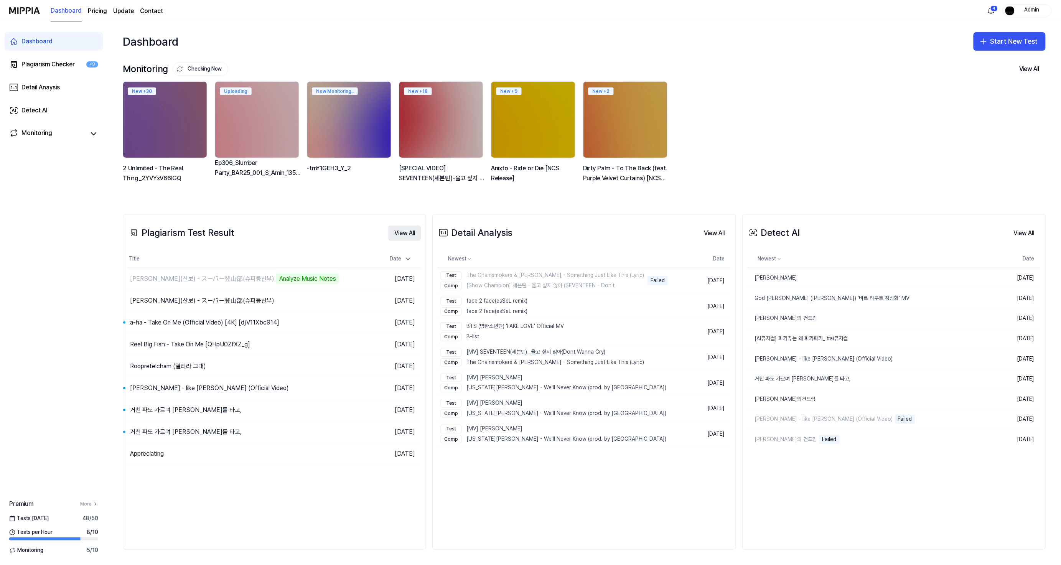
click at [394, 233] on button "View All" at bounding box center [404, 232] width 33 height 15
click at [335, 243] on div "Plagiarism Test Result View All" at bounding box center [274, 232] width 293 height 21
click at [210, 279] on div "[PERSON_NAME](산보) - スーパー登山部(슈퍼등산부)" at bounding box center [202, 278] width 144 height 9
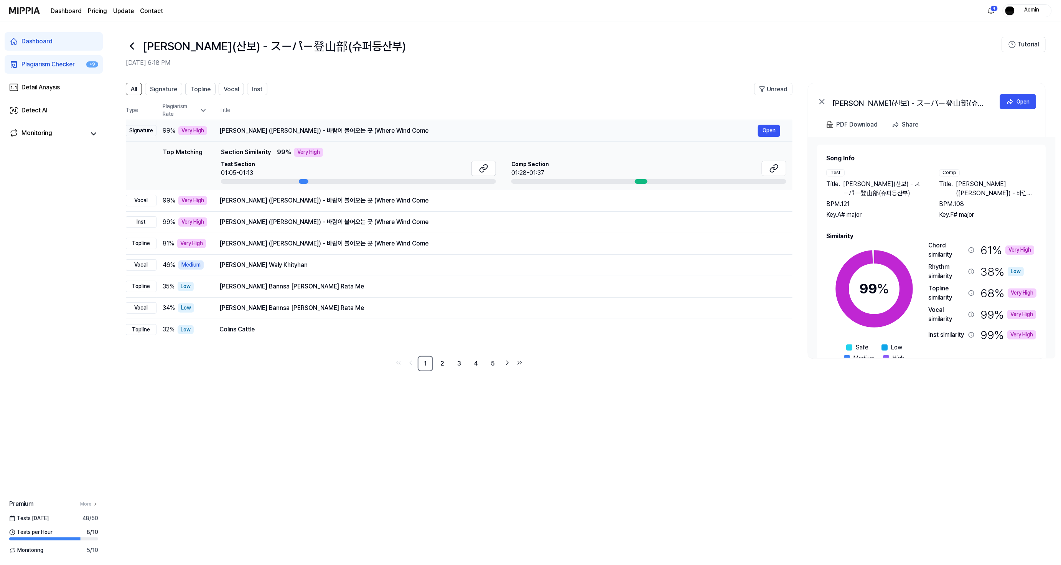
click at [409, 137] on td "[PERSON_NAME] ([PERSON_NAME]) - 바람이 불어오는 곳 (Where Wind Come Open" at bounding box center [499, 130] width 585 height 21
click at [1005, 100] on button "Open" at bounding box center [1018, 101] width 36 height 15
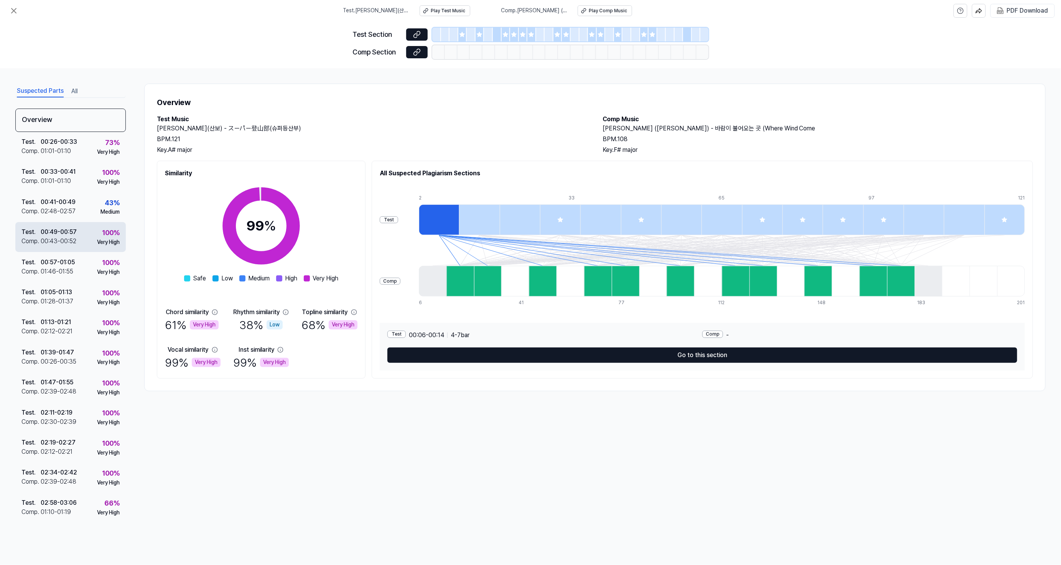
click at [97, 247] on div "Test . 00:49 - 00:57 Comp . 00:43 - 00:52 100 % Very High" at bounding box center [70, 237] width 110 height 30
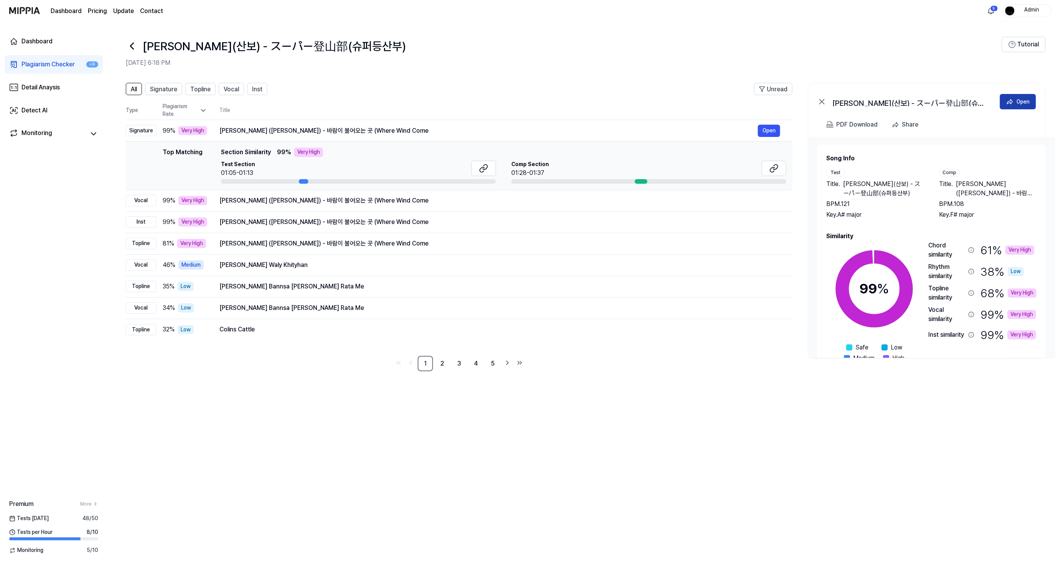
click at [1000, 100] on button "Open" at bounding box center [1018, 101] width 36 height 15
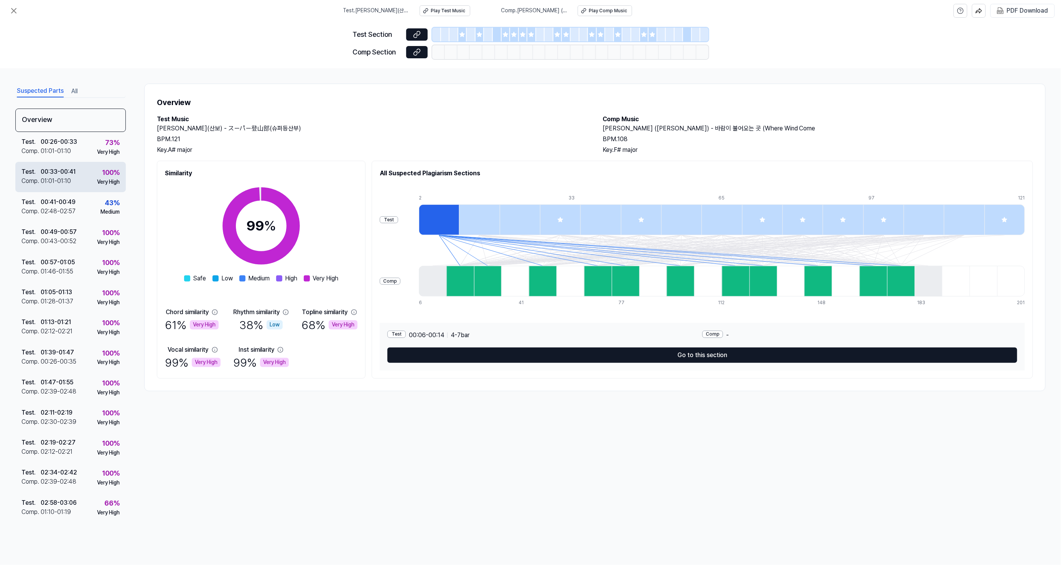
click at [80, 179] on div "Test . 00:33 - 00:41 Comp . 01:01 - 01:10 100 % Very High" at bounding box center [70, 177] width 110 height 30
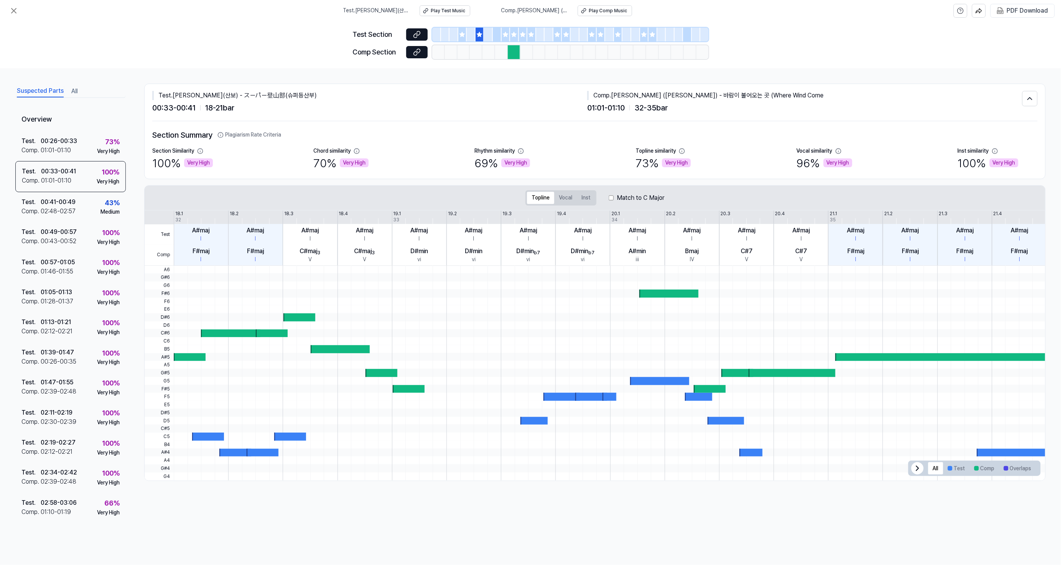
click at [449, 21] on div "Test Section Comp Section" at bounding box center [530, 44] width 356 height 47
click at [454, 10] on div "Play Test Music" at bounding box center [448, 11] width 35 height 7
click at [414, 36] on icon at bounding box center [417, 35] width 8 height 8
click at [68, 207] on div "02:48 - 02:57" at bounding box center [58, 211] width 35 height 9
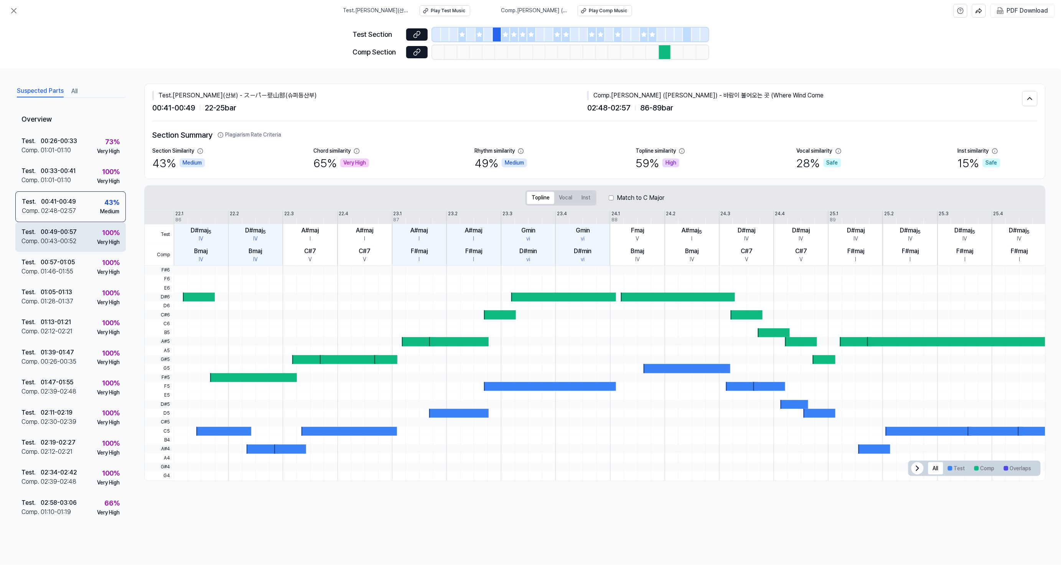
click at [79, 243] on div "Test . 00:49 - 00:57 Comp . 00:43 - 00:52 100 % Very High" at bounding box center [70, 237] width 110 height 30
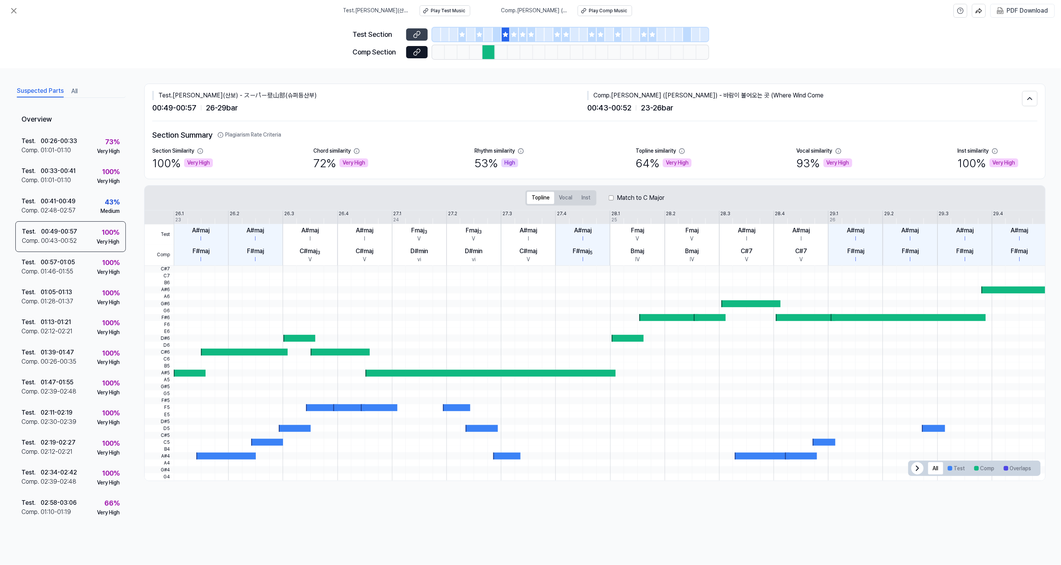
click at [413, 35] on icon at bounding box center [417, 35] width 8 height 8
click at [423, 53] on button at bounding box center [416, 52] width 21 height 12
